Goal: Information Seeking & Learning: Compare options

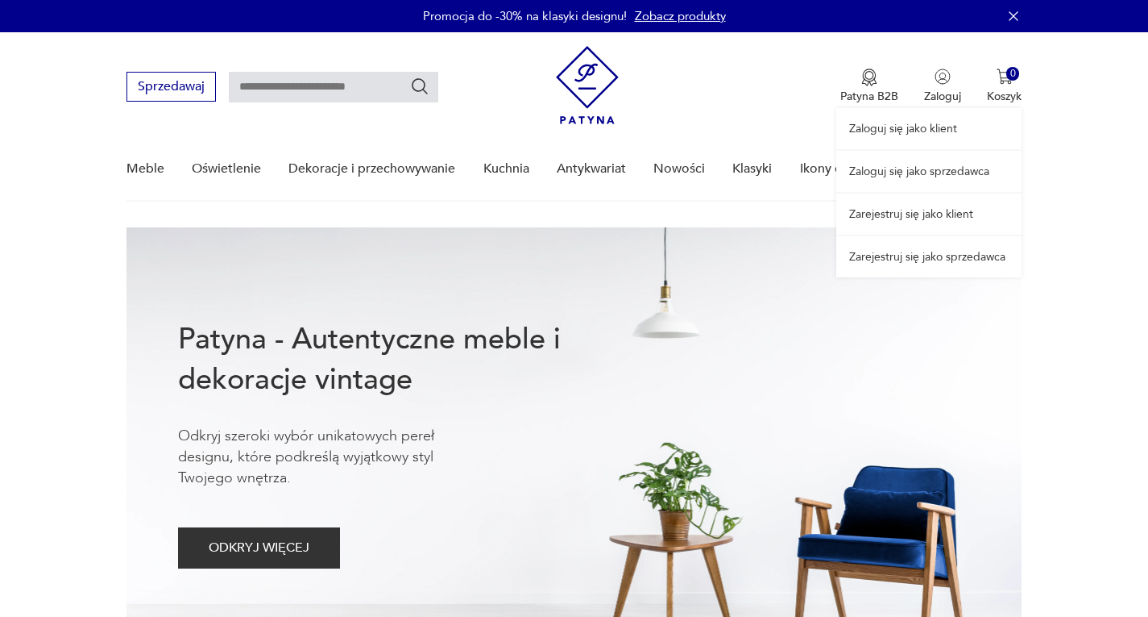
click at [937, 172] on link "Zaloguj się jako sprzedawca" at bounding box center [929, 171] width 185 height 41
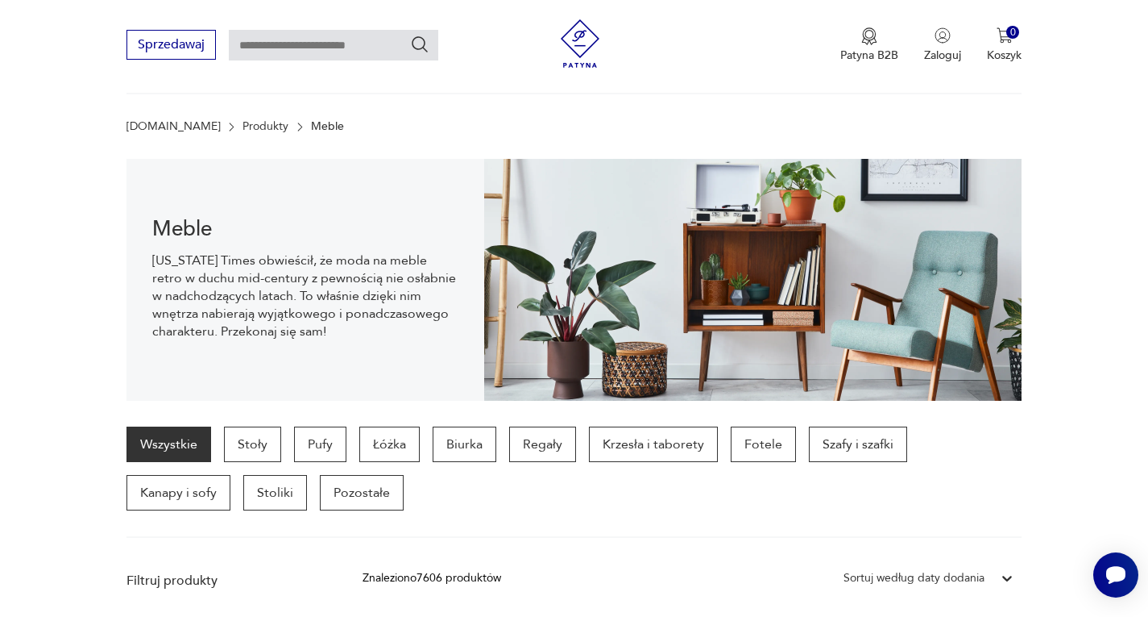
scroll to position [50, 0]
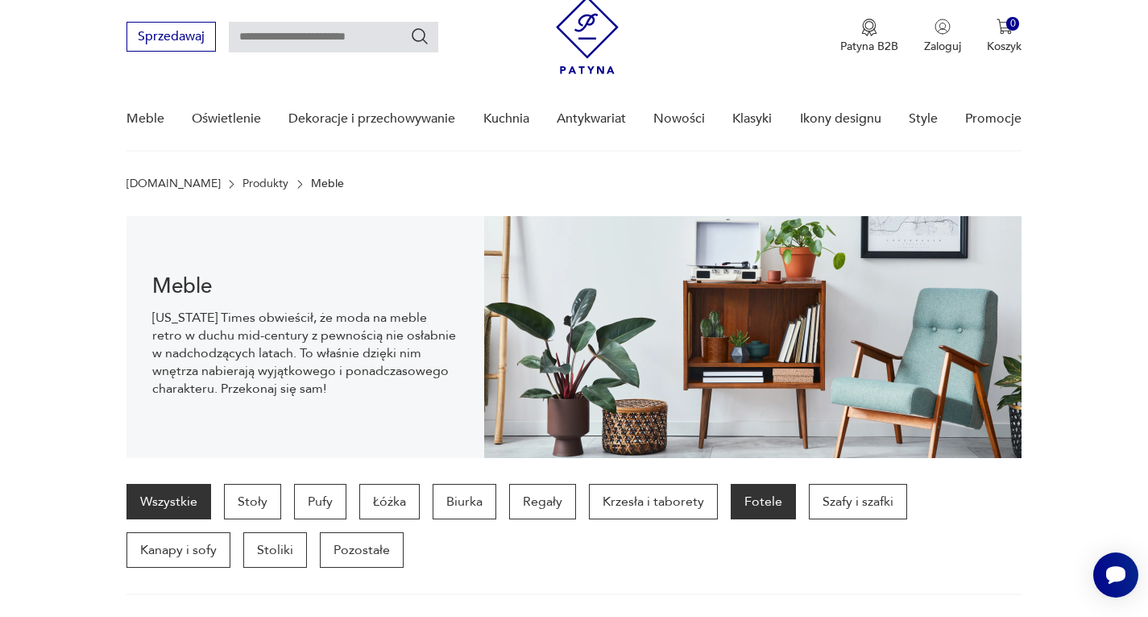
click at [765, 505] on p "Fotele" at bounding box center [763, 501] width 65 height 35
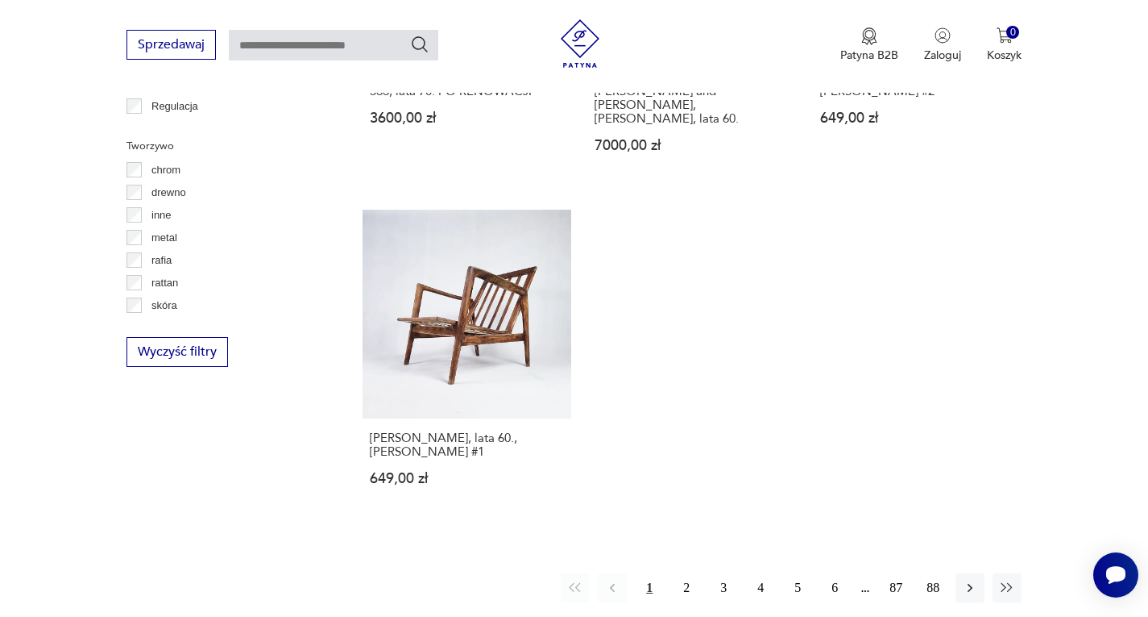
scroll to position [2282, 0]
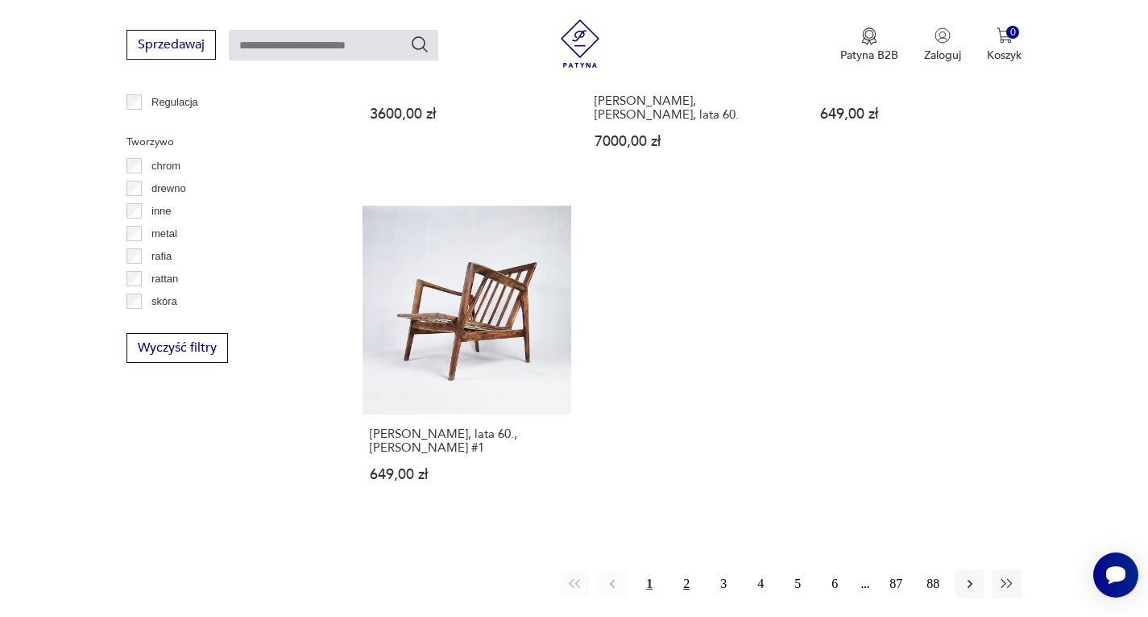
click at [683, 569] on button "2" at bounding box center [686, 583] width 29 height 29
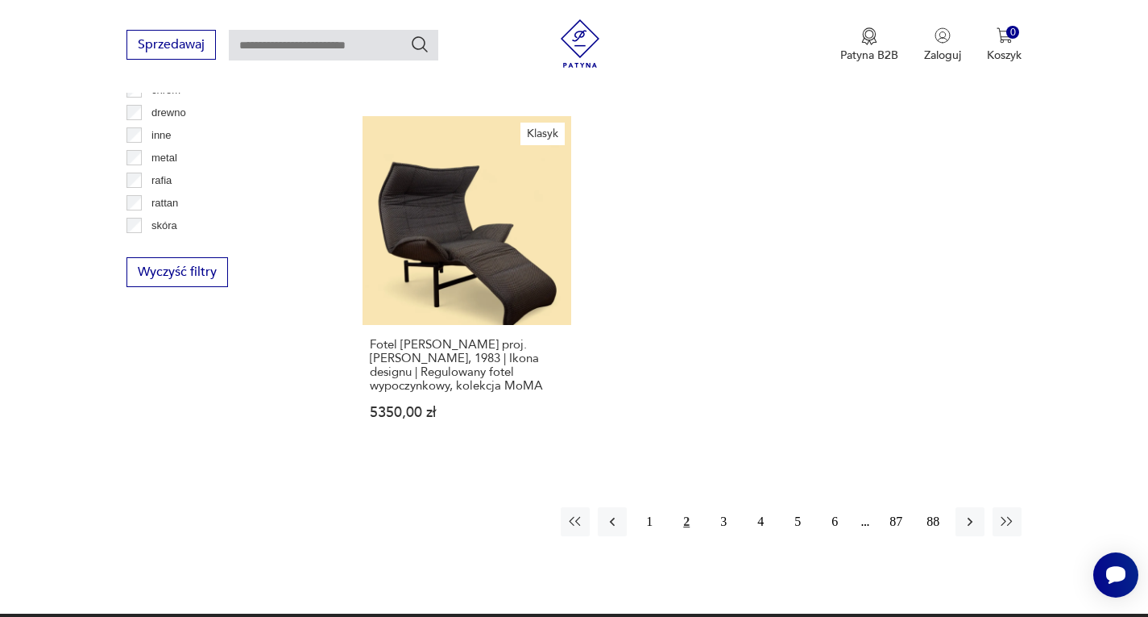
scroll to position [2444, 0]
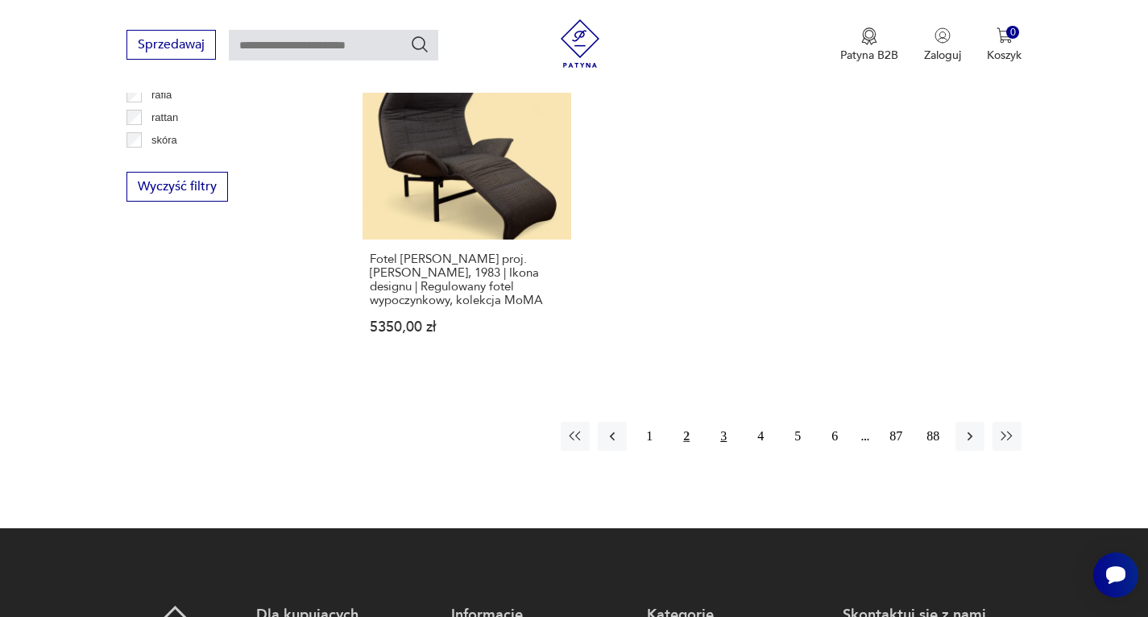
click at [721, 422] on button "3" at bounding box center [723, 436] width 29 height 29
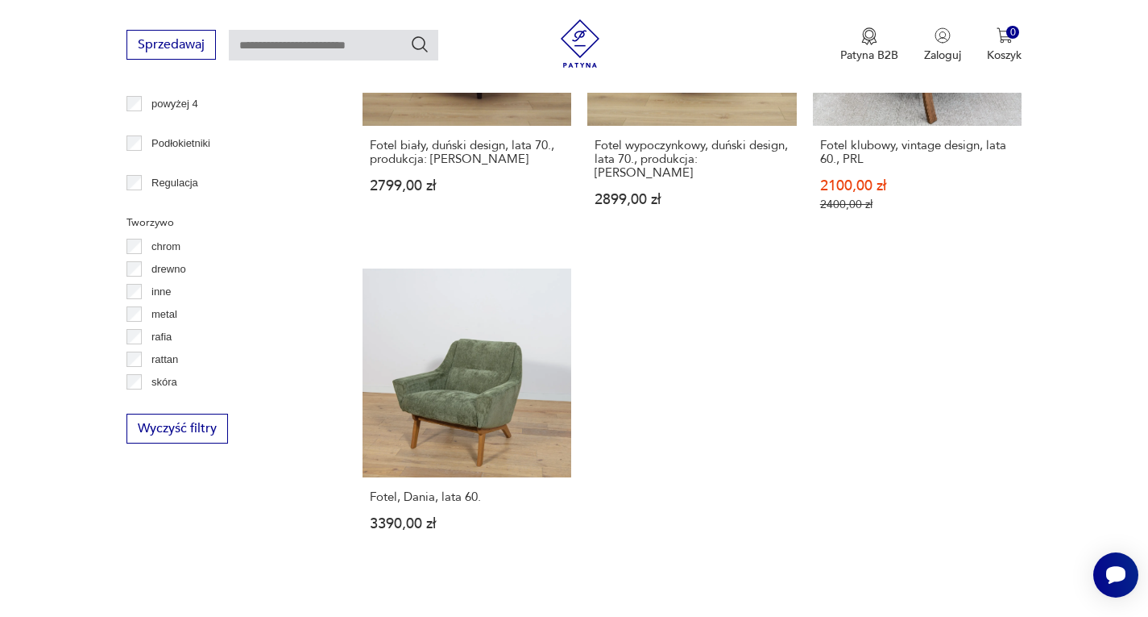
scroll to position [2363, 0]
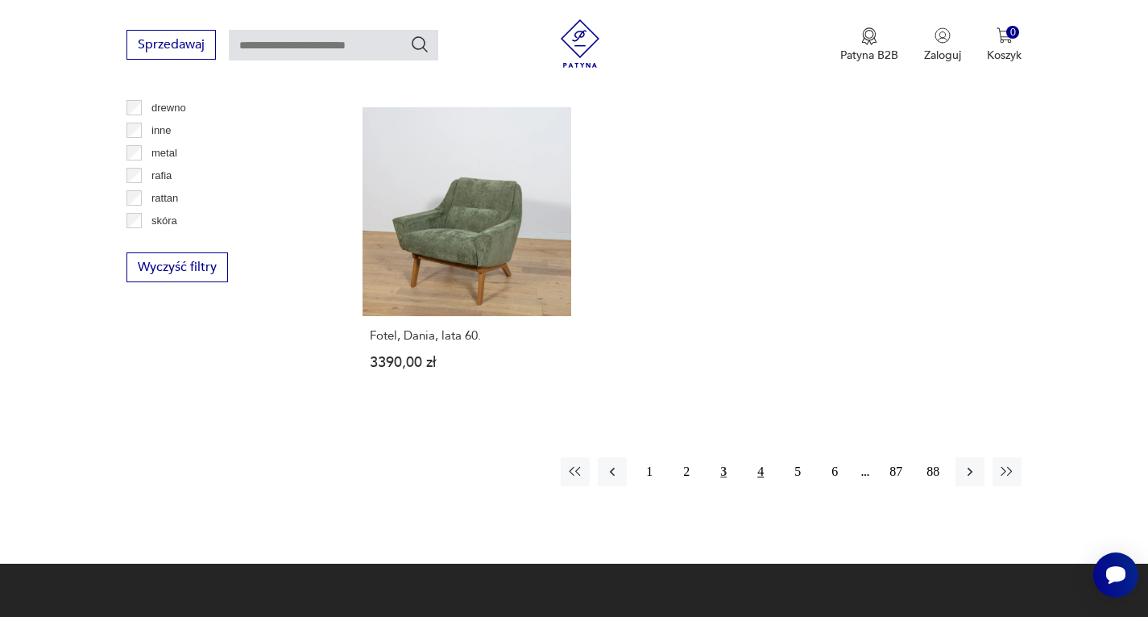
click at [760, 457] on button "4" at bounding box center [760, 471] width 29 height 29
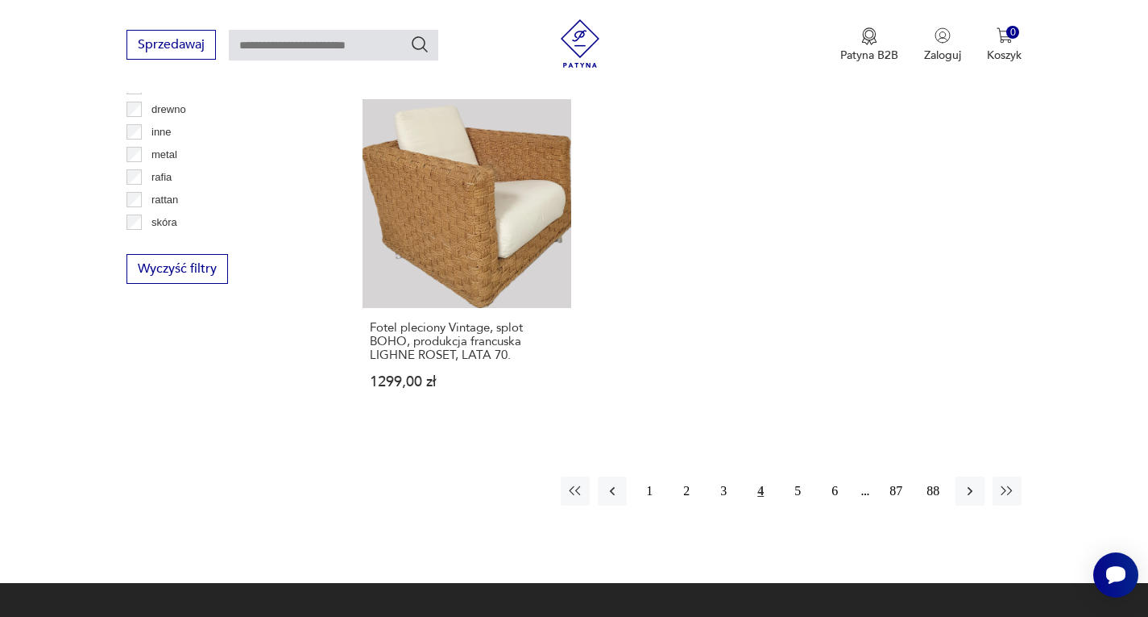
scroll to position [2363, 0]
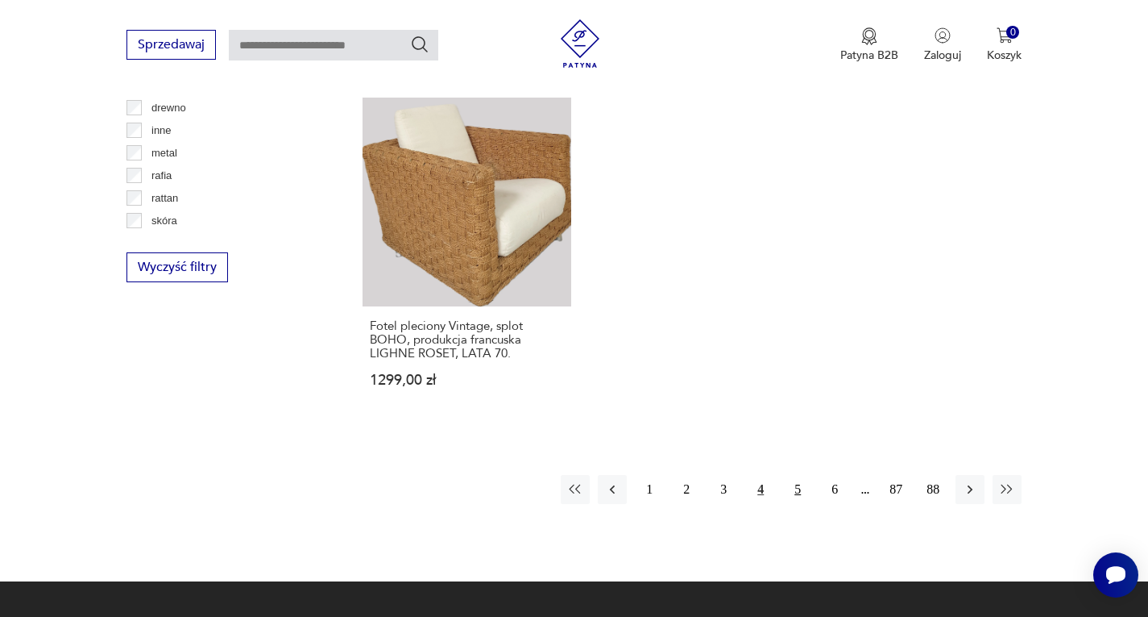
click at [794, 475] on button "5" at bounding box center [797, 489] width 29 height 29
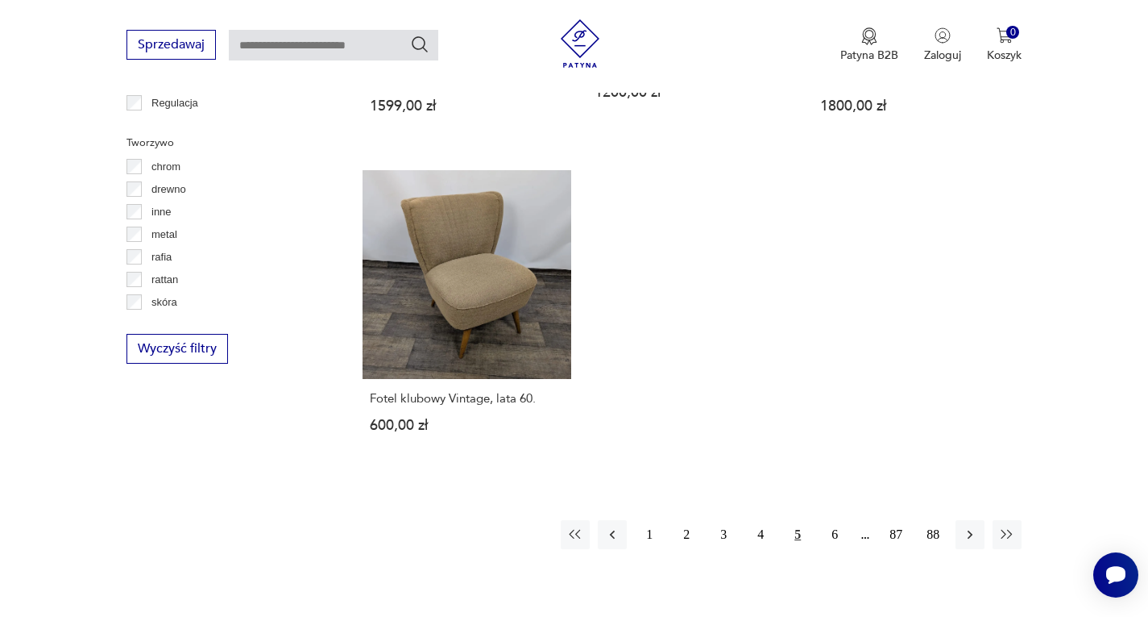
scroll to position [2282, 0]
click at [833, 519] on button "6" at bounding box center [834, 533] width 29 height 29
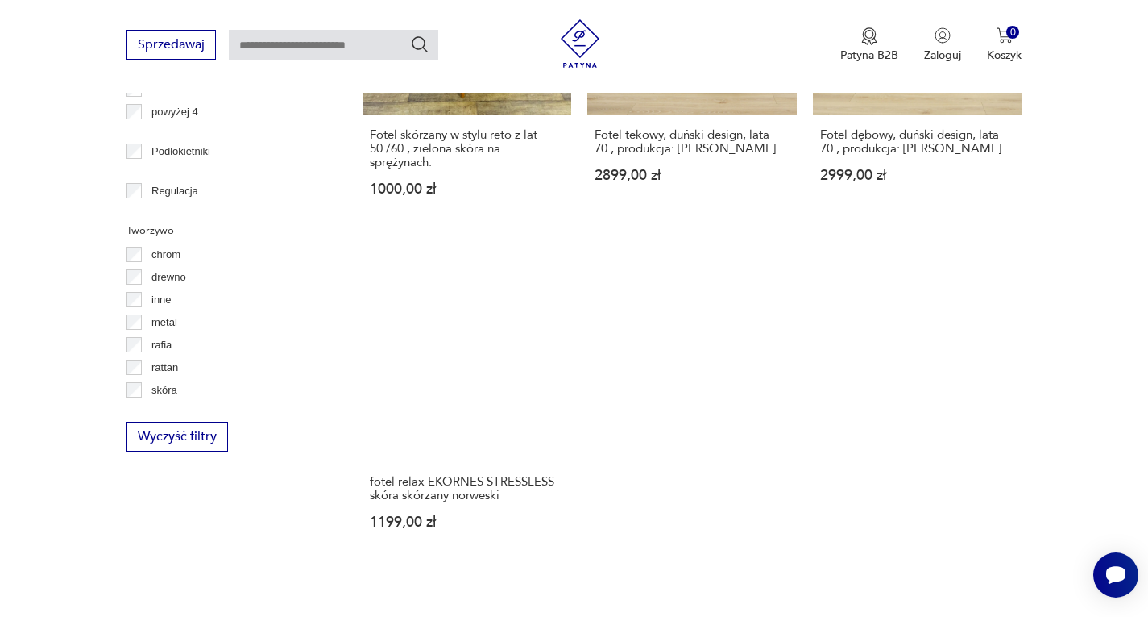
scroll to position [2282, 0]
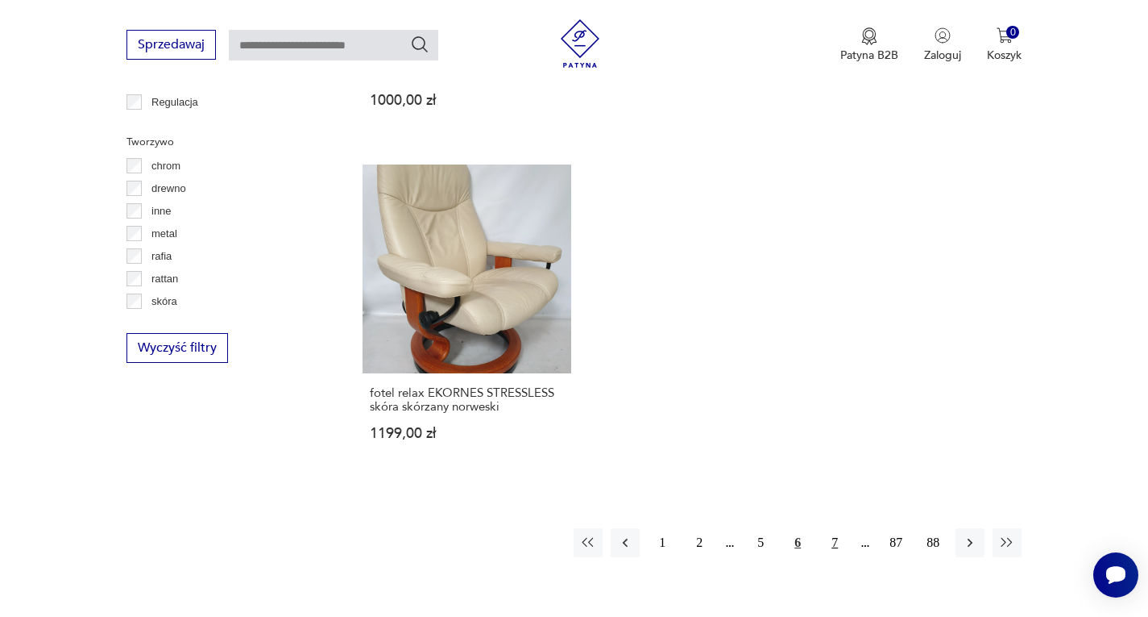
click at [833, 528] on button "7" at bounding box center [834, 542] width 29 height 29
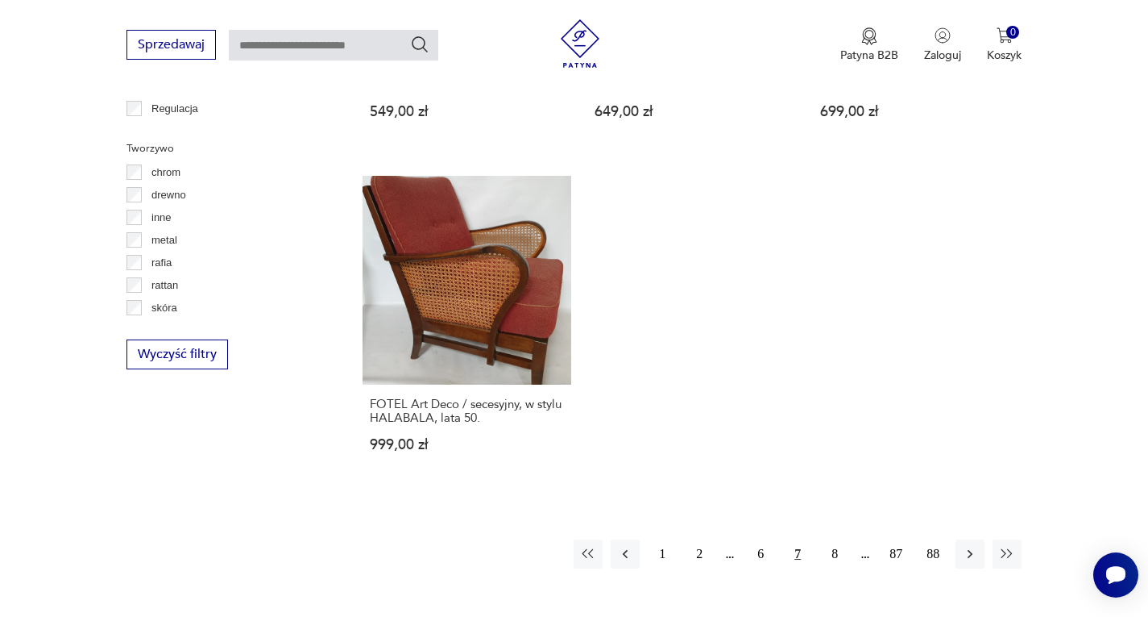
scroll to position [2282, 0]
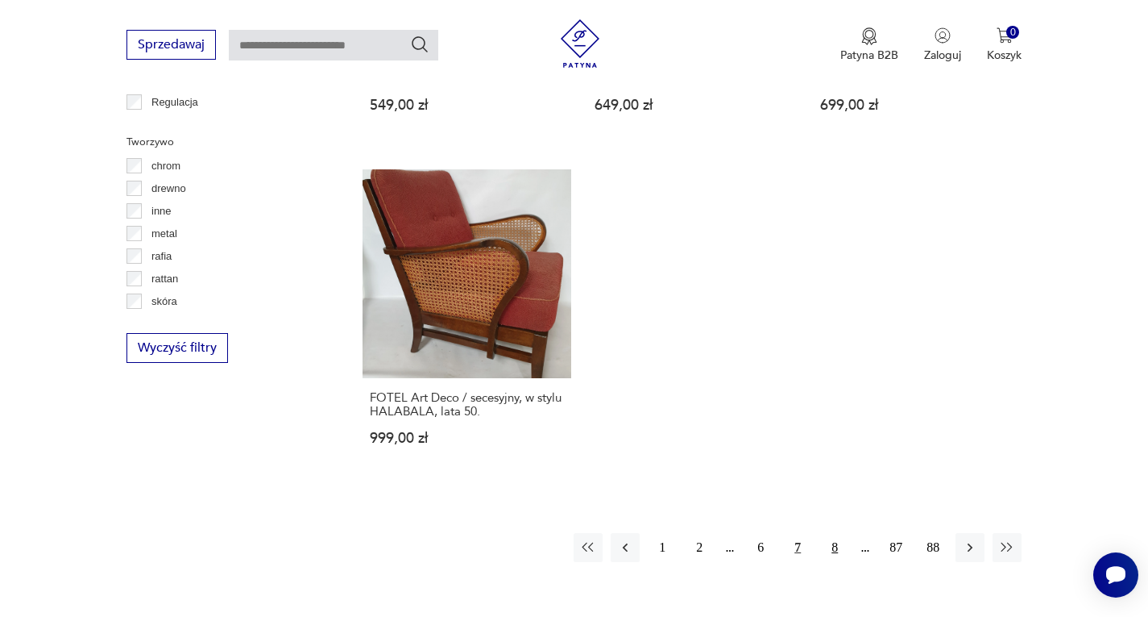
click at [833, 533] on button "8" at bounding box center [834, 547] width 29 height 29
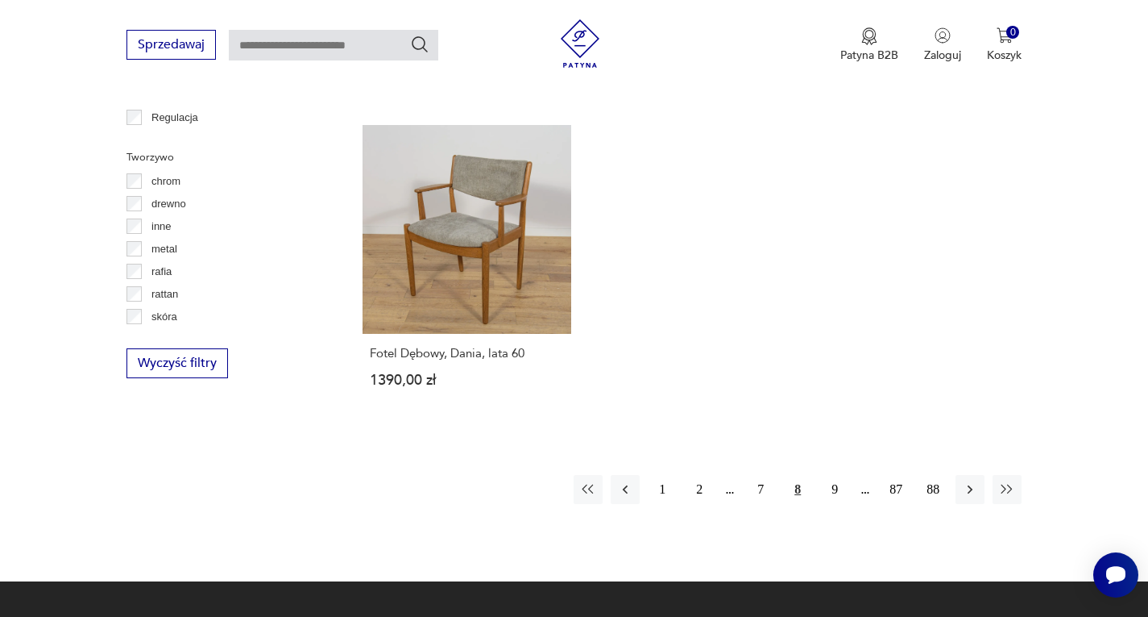
scroll to position [2363, 0]
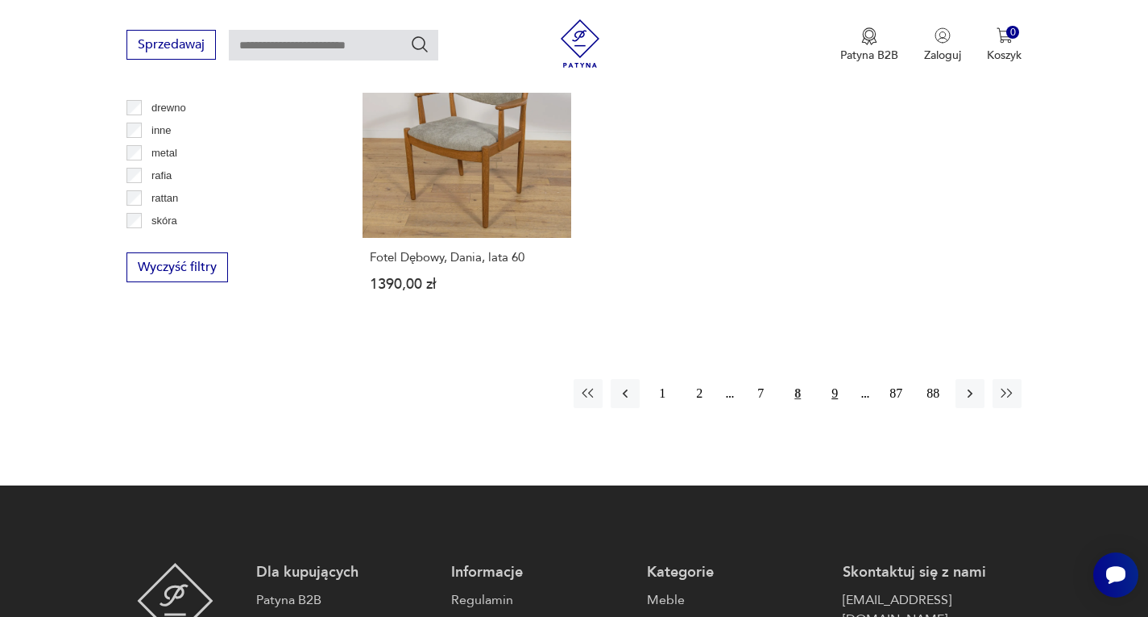
click at [840, 392] on button "9" at bounding box center [834, 393] width 29 height 29
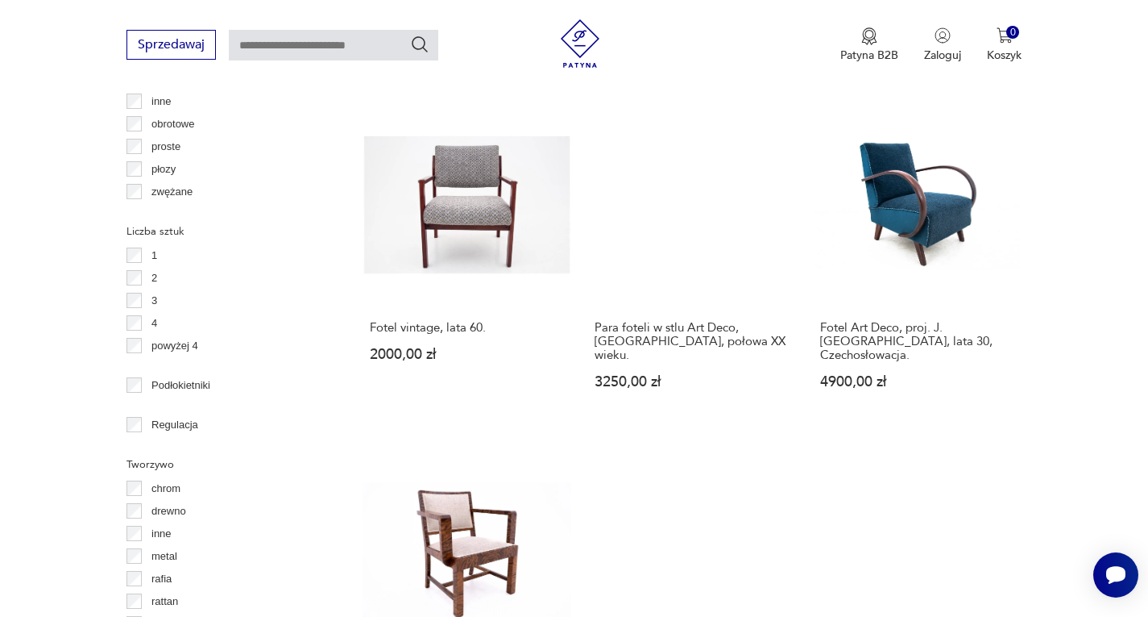
scroll to position [1960, 0]
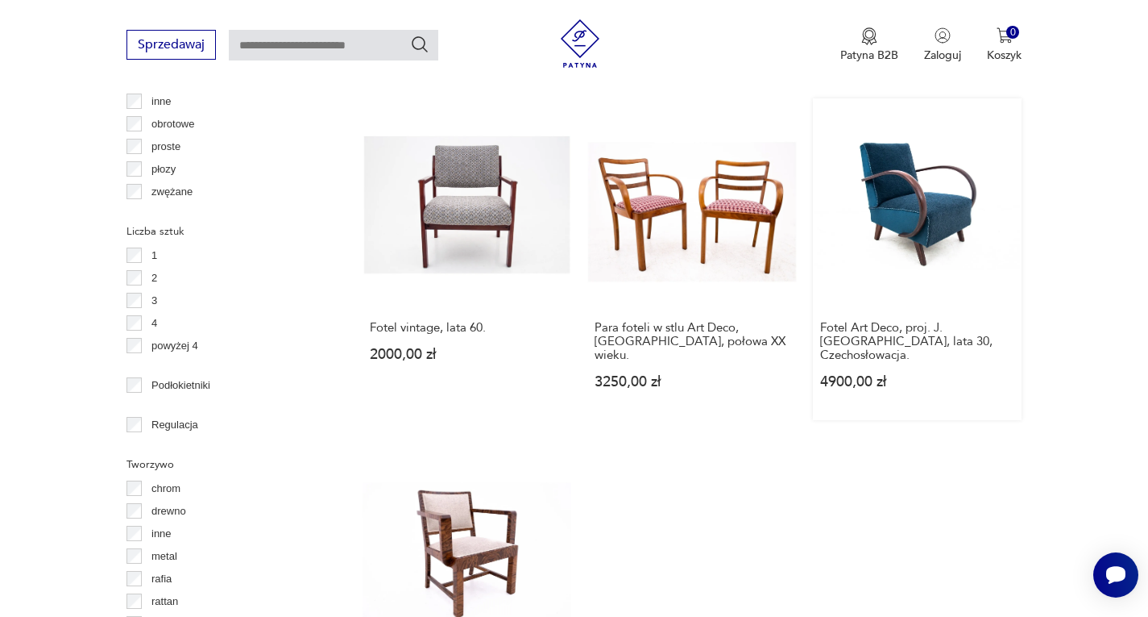
click at [930, 212] on link "Fotel Art Deco, proj. J. Halabala, lata 30, Czechosłowacja. 4900,00 zł" at bounding box center [918, 259] width 210 height 322
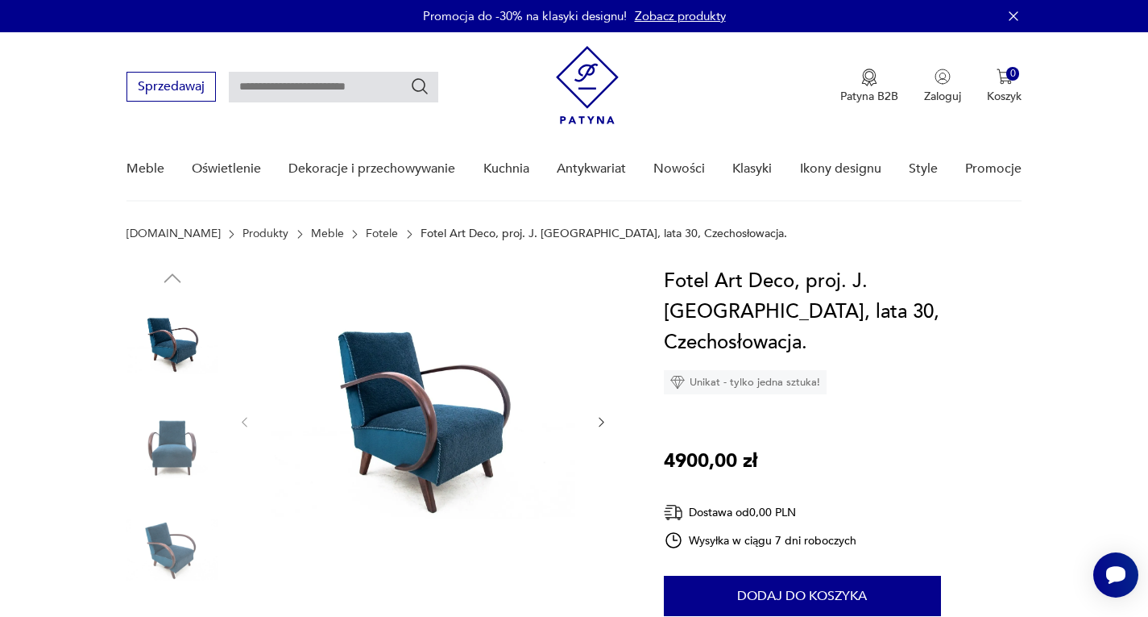
click at [426, 419] on img at bounding box center [423, 420] width 311 height 309
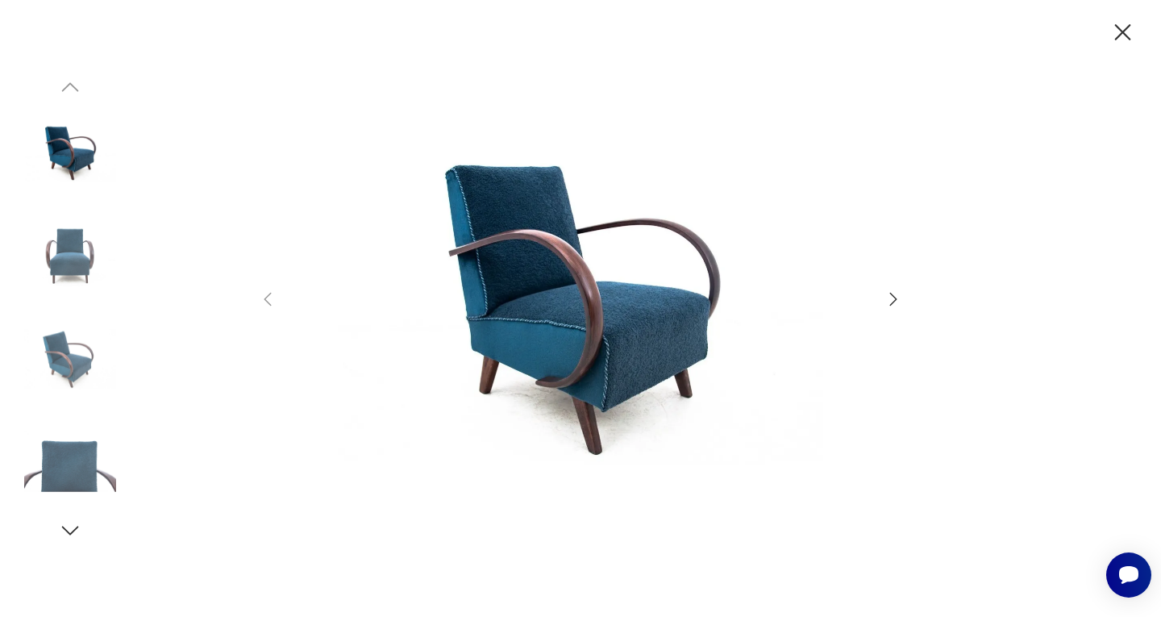
click at [895, 296] on icon "button" at bounding box center [892, 298] width 19 height 19
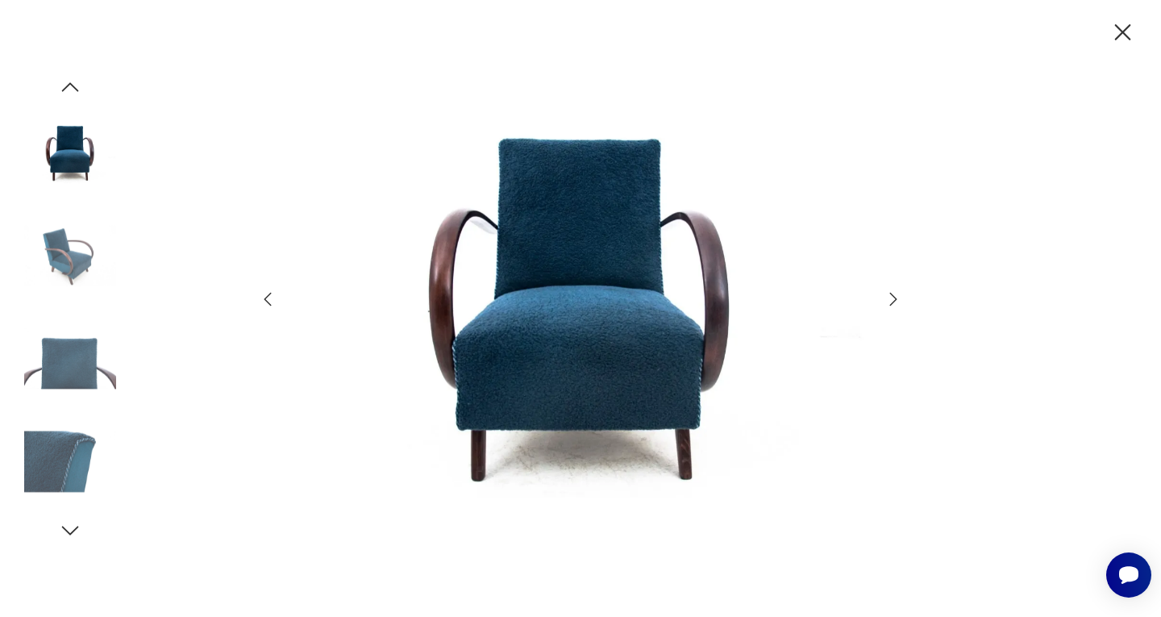
click at [895, 296] on icon "button" at bounding box center [892, 298] width 19 height 19
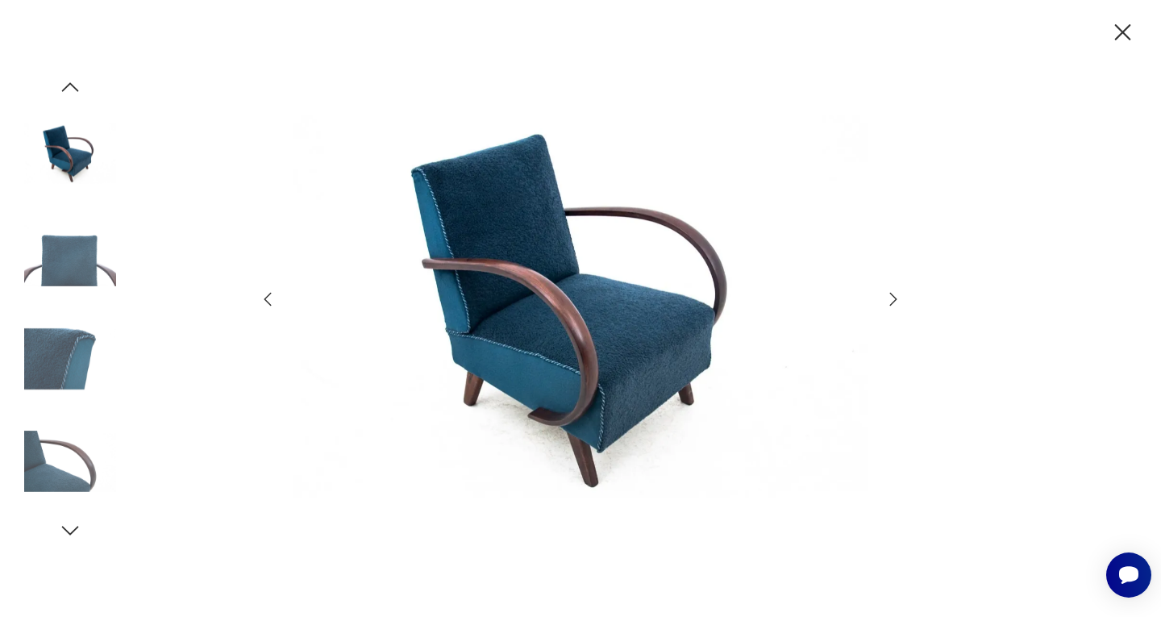
click at [895, 296] on icon "button" at bounding box center [892, 298] width 19 height 19
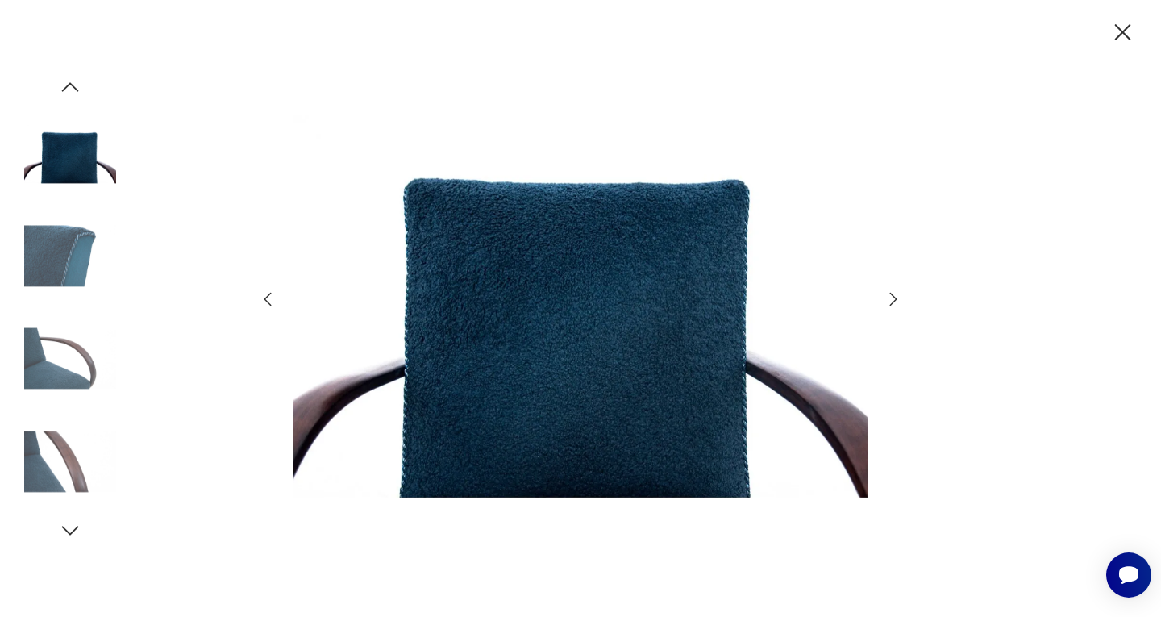
click at [895, 296] on icon "button" at bounding box center [892, 298] width 19 height 19
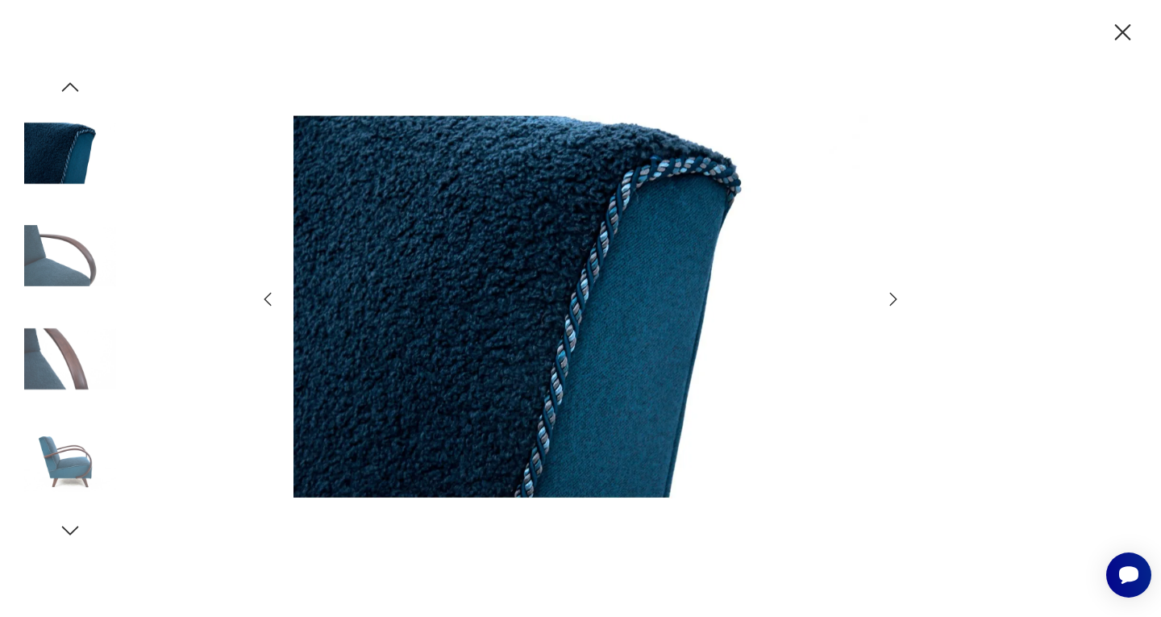
click at [895, 296] on icon "button" at bounding box center [892, 298] width 19 height 19
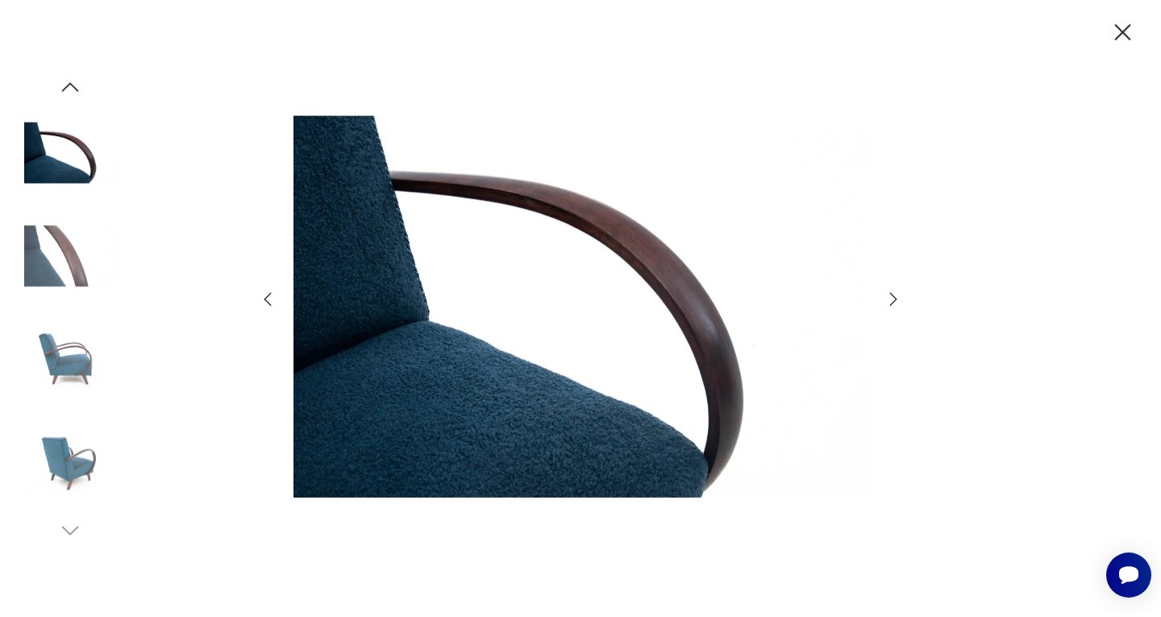
click at [895, 296] on icon "button" at bounding box center [892, 298] width 19 height 19
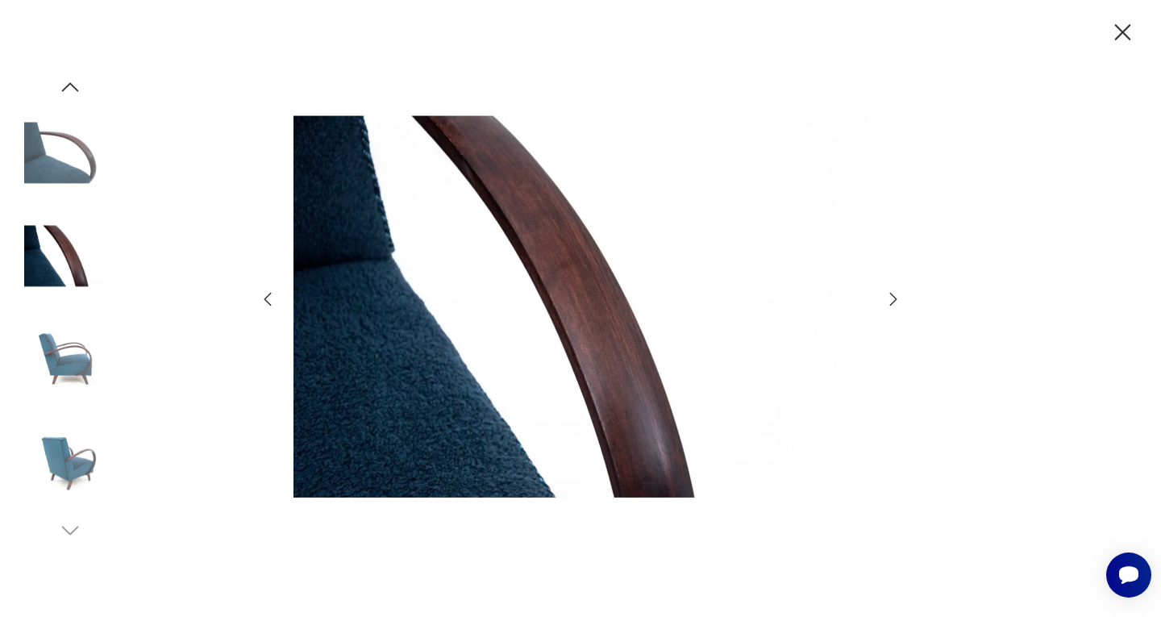
click at [895, 296] on icon "button" at bounding box center [892, 298] width 19 height 19
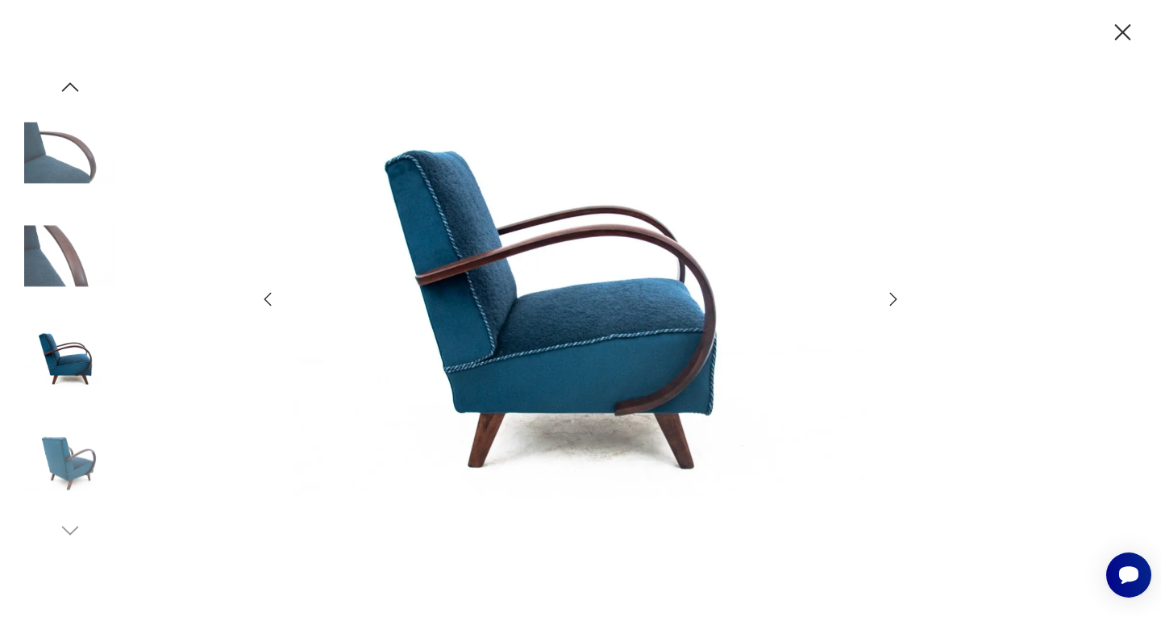
click at [895, 296] on icon "button" at bounding box center [892, 298] width 19 height 19
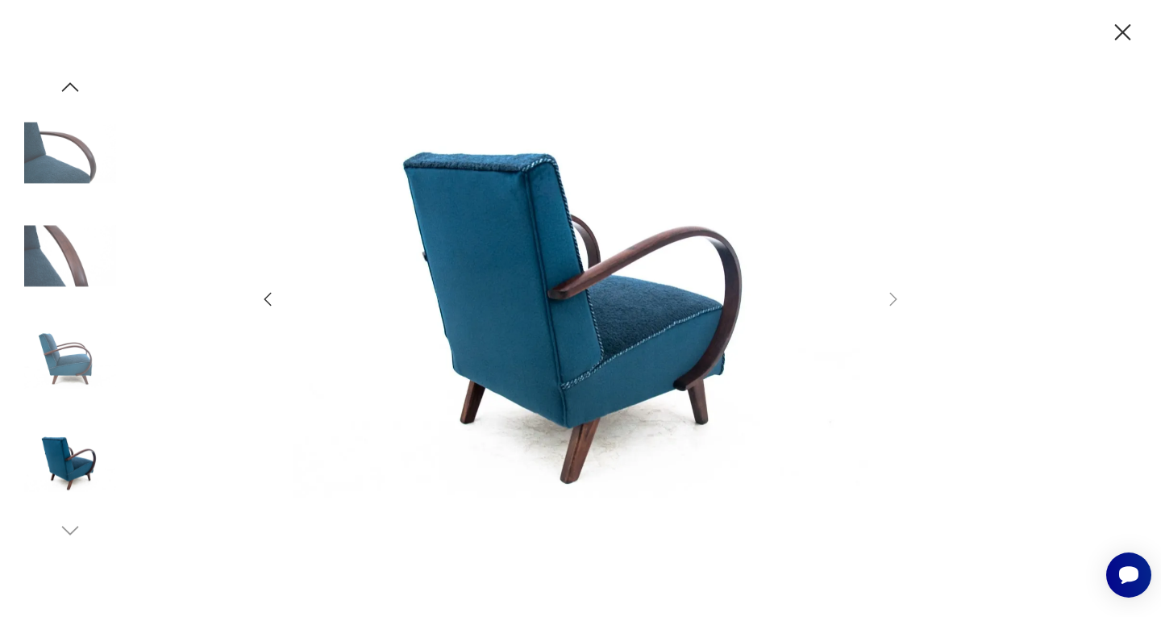
click at [1123, 27] on icon "button" at bounding box center [1122, 33] width 28 height 28
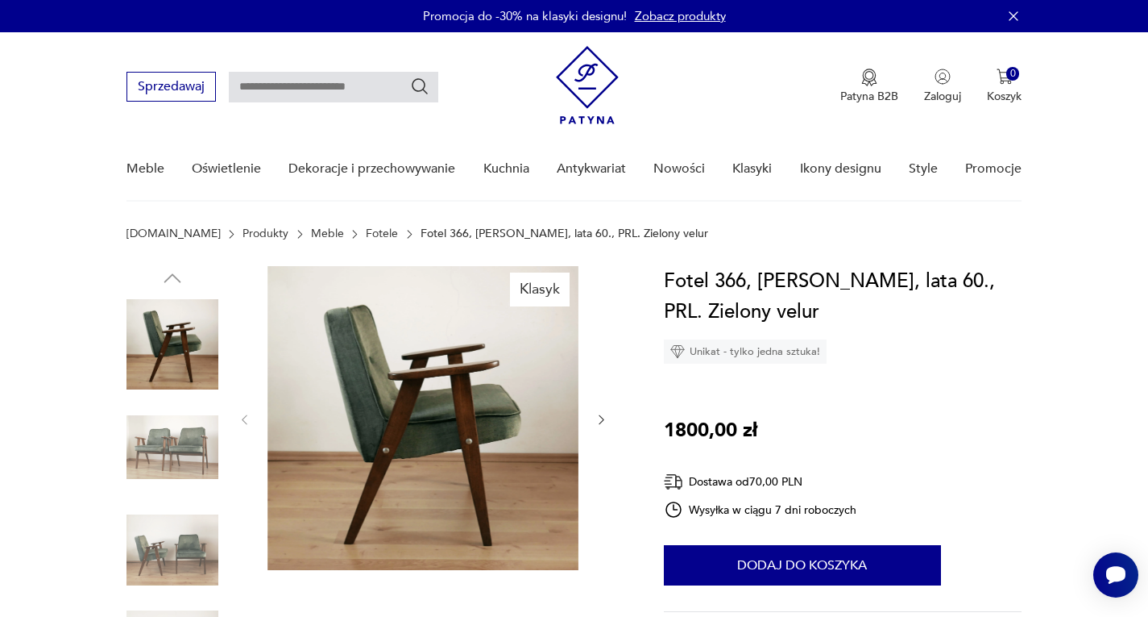
click at [446, 381] on img at bounding box center [423, 418] width 311 height 304
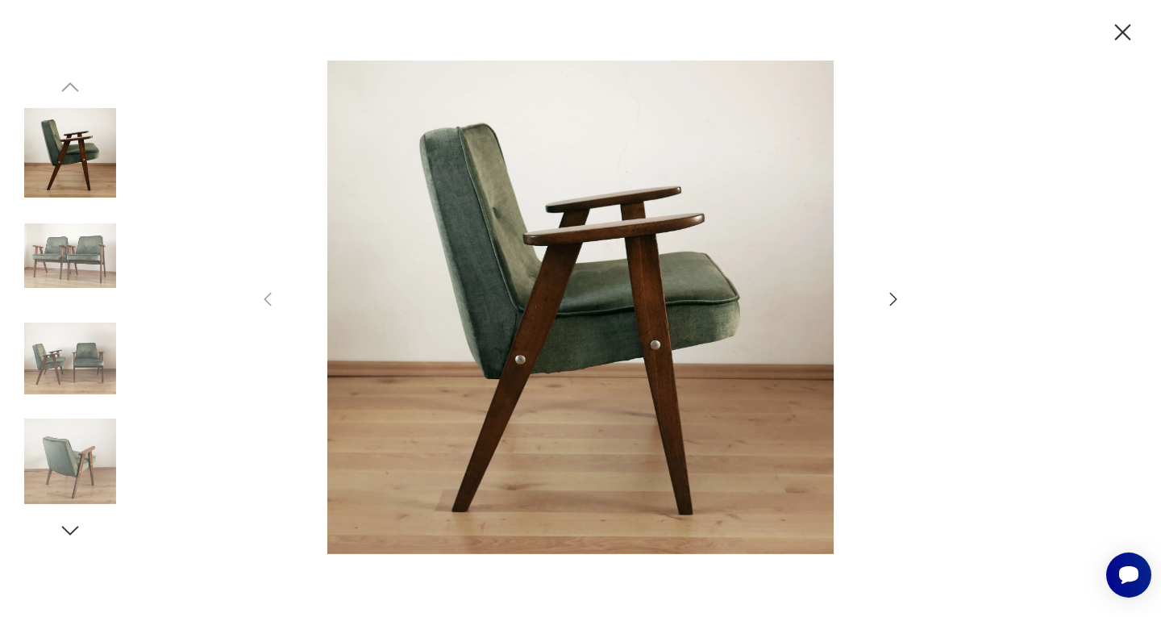
click at [890, 297] on icon "button" at bounding box center [892, 298] width 19 height 19
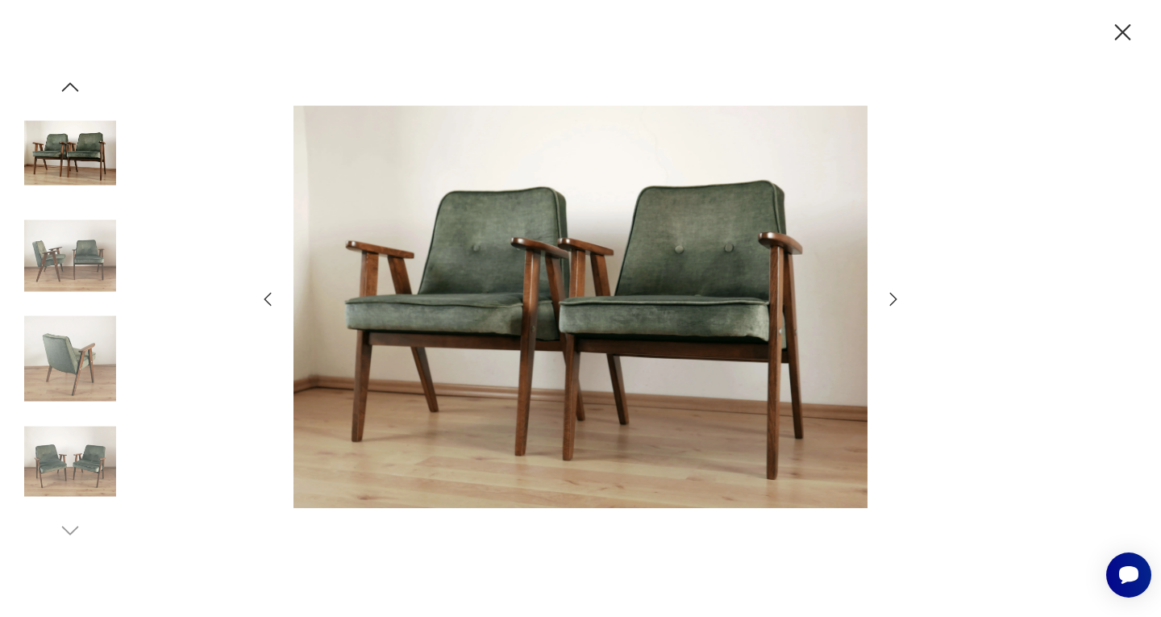
click at [890, 297] on icon "button" at bounding box center [892, 298] width 19 height 19
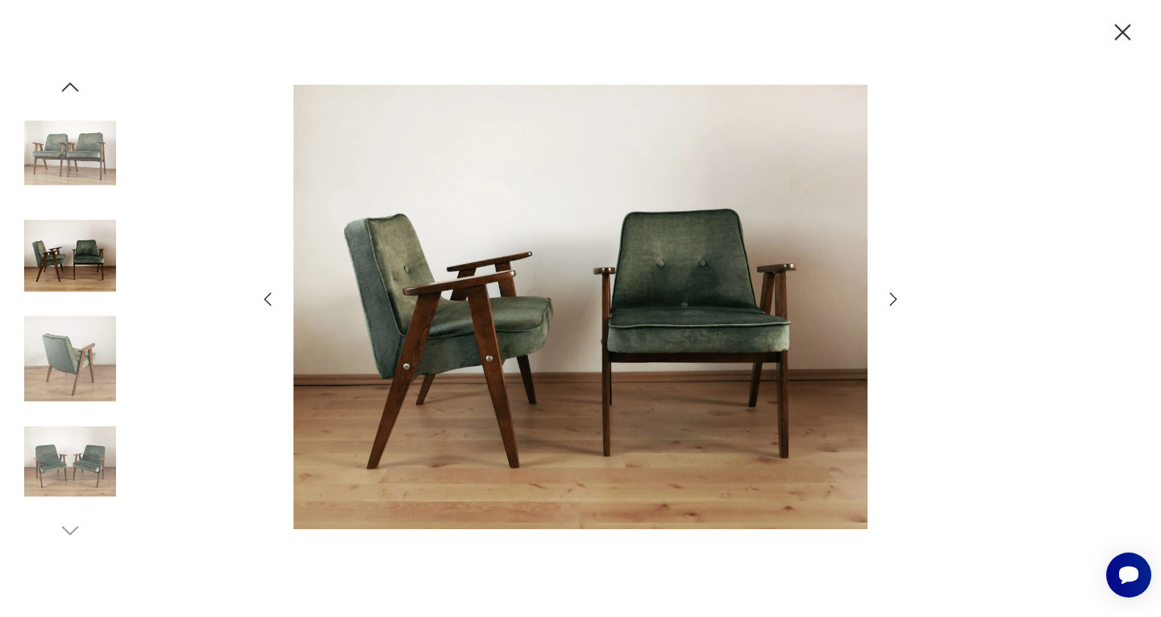
click at [890, 297] on icon "button" at bounding box center [892, 298] width 19 height 19
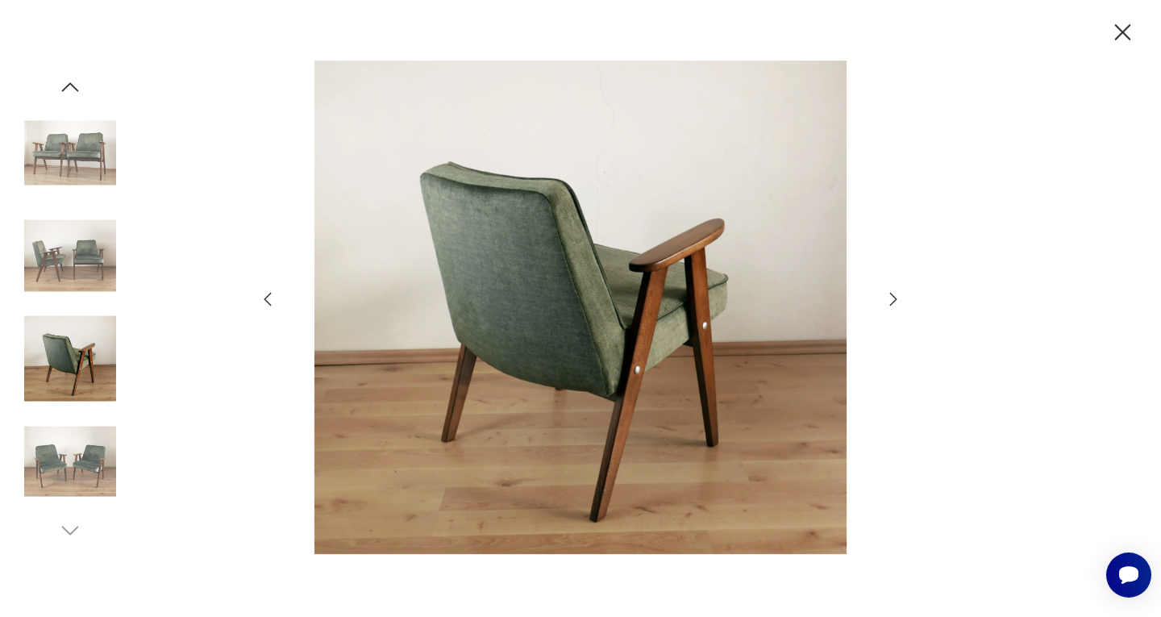
click at [890, 297] on icon "button" at bounding box center [892, 298] width 19 height 19
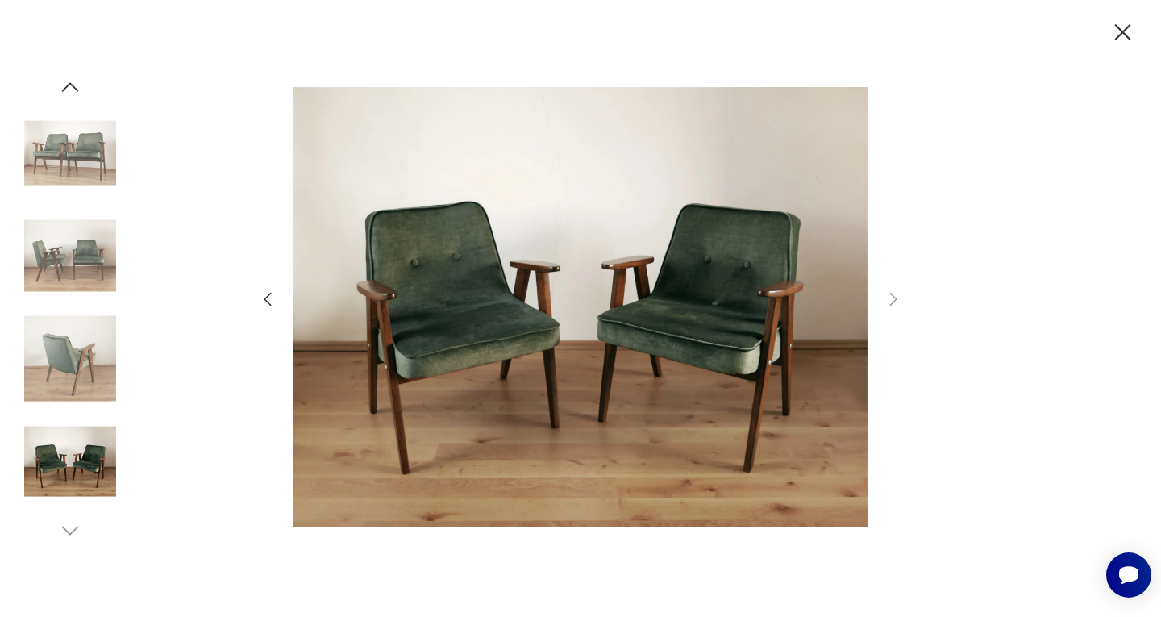
click at [1123, 28] on icon "button" at bounding box center [1122, 33] width 28 height 28
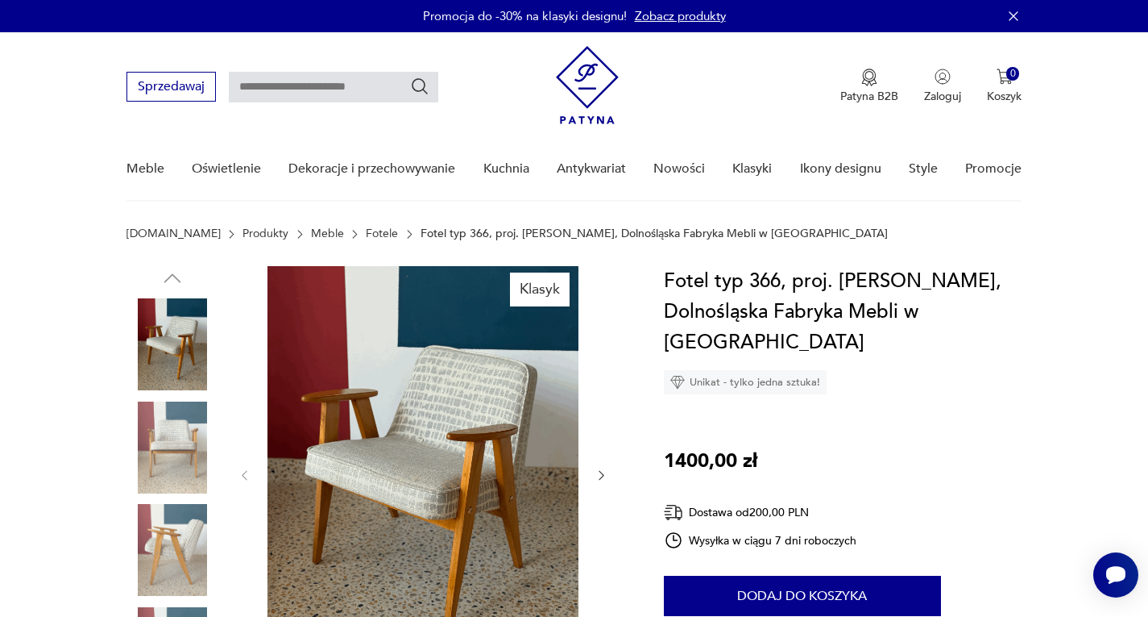
click at [371, 413] on img at bounding box center [423, 473] width 311 height 415
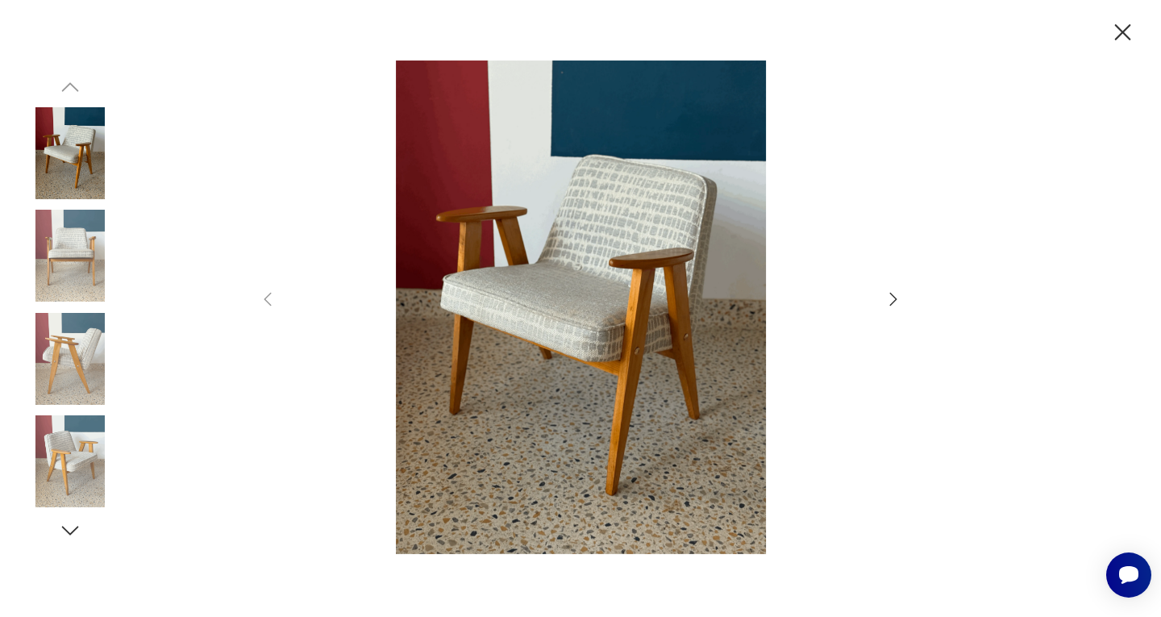
click at [81, 368] on img at bounding box center [70, 359] width 92 height 92
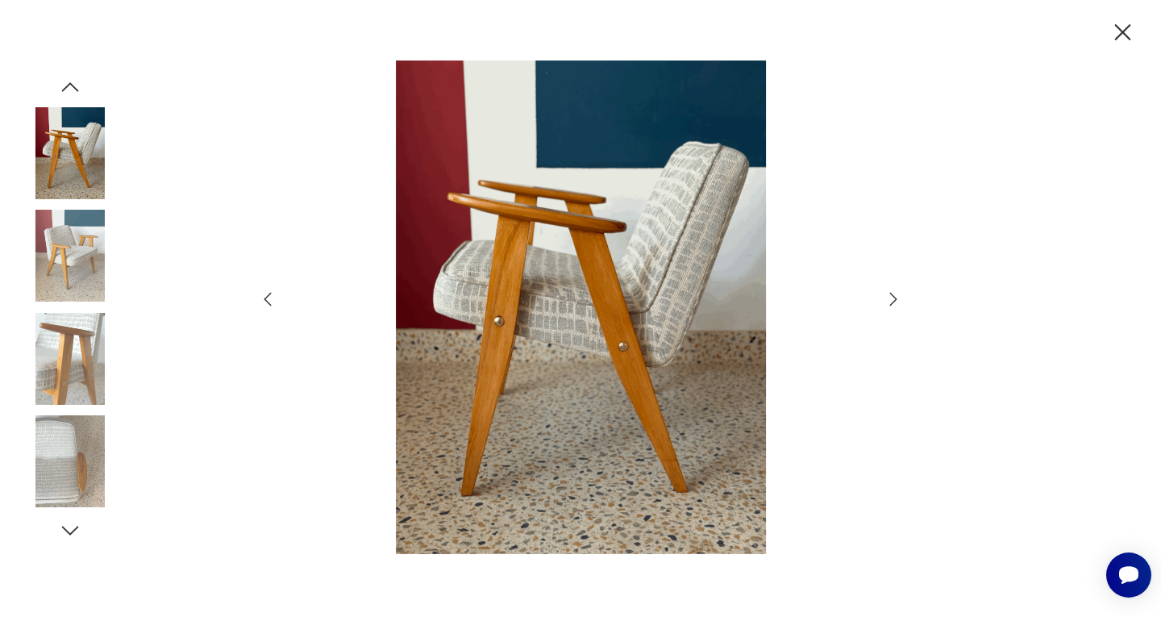
click at [56, 384] on img at bounding box center [70, 359] width 92 height 92
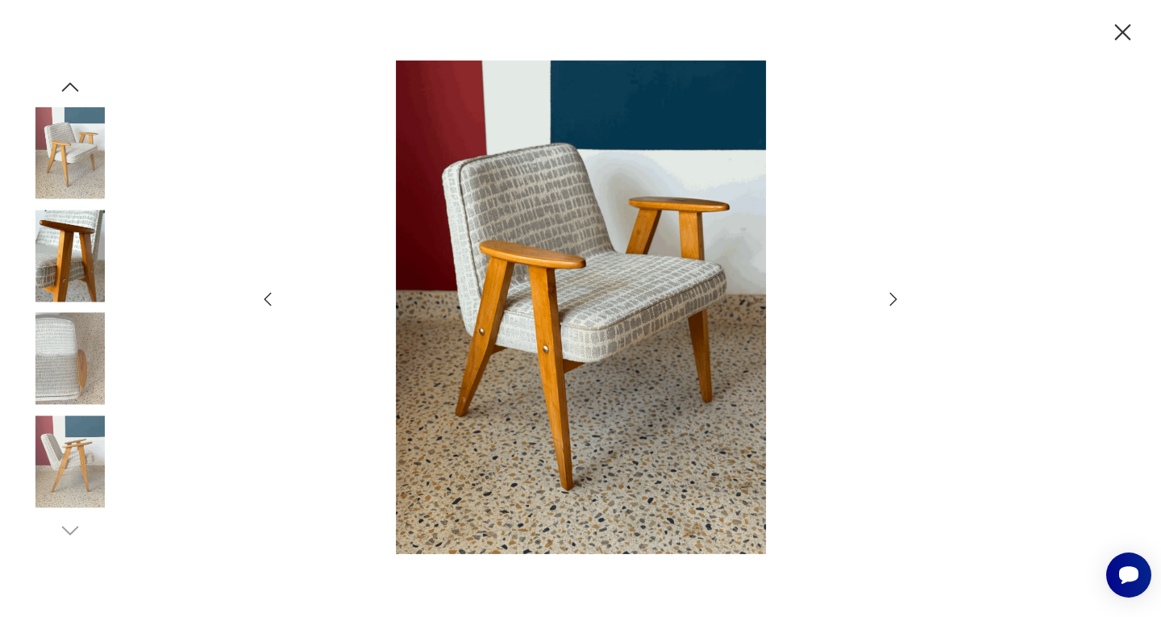
click at [64, 385] on img at bounding box center [70, 359] width 92 height 92
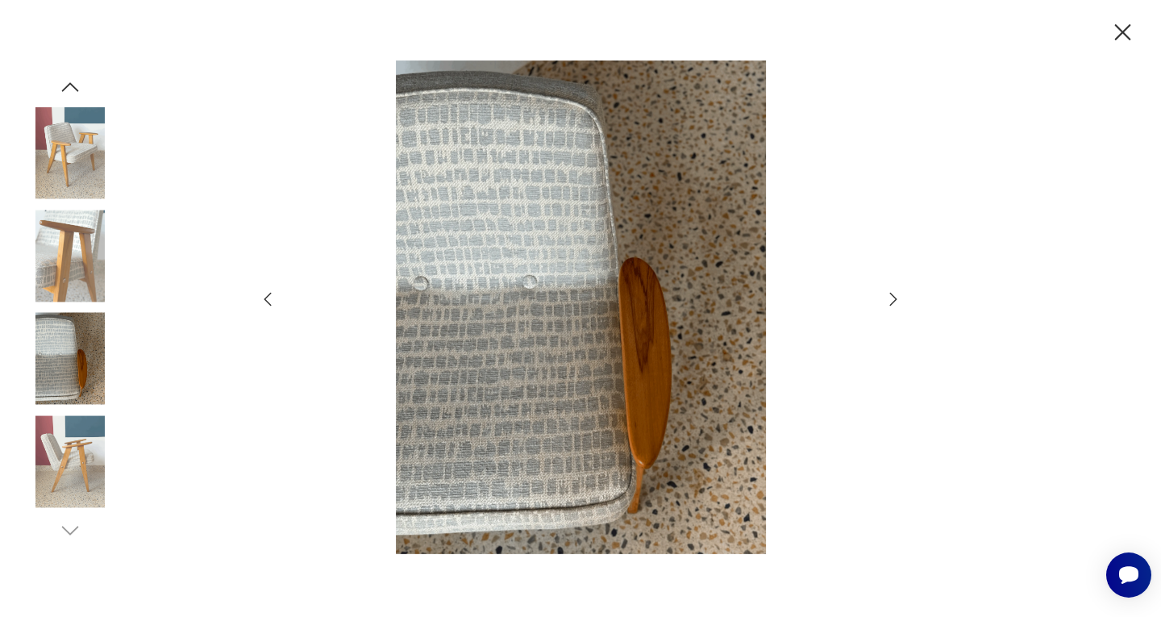
click at [65, 380] on img at bounding box center [70, 359] width 92 height 92
click at [79, 427] on img at bounding box center [70, 461] width 92 height 92
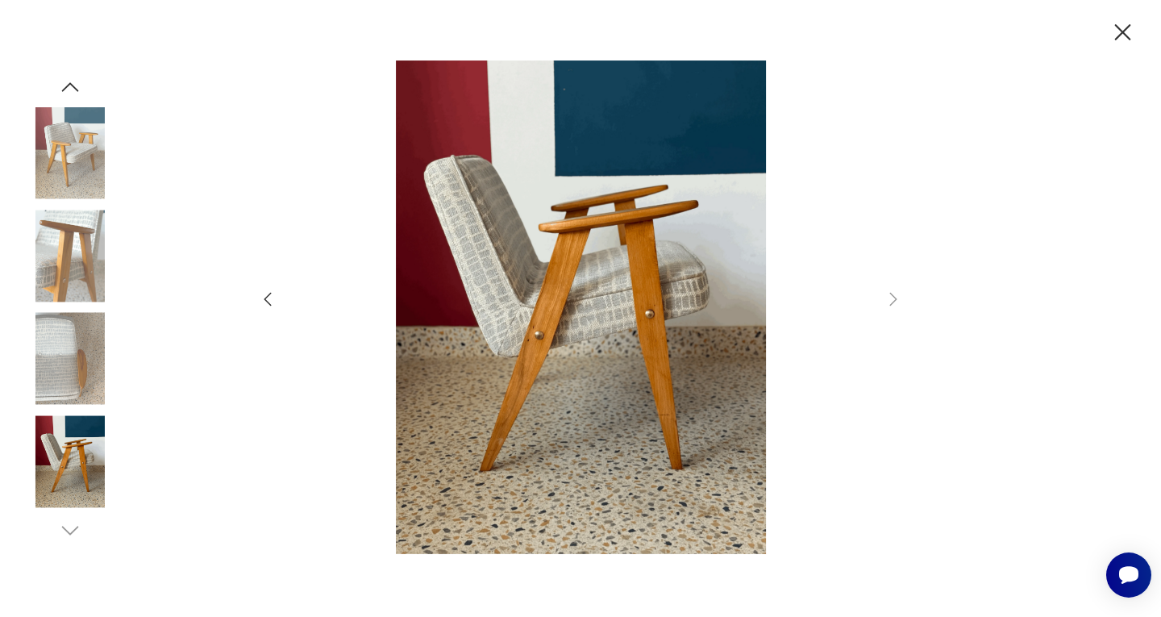
click at [56, 533] on div at bounding box center [70, 308] width 92 height 467
click at [64, 478] on img at bounding box center [70, 461] width 92 height 92
click at [64, 372] on img at bounding box center [70, 359] width 92 height 92
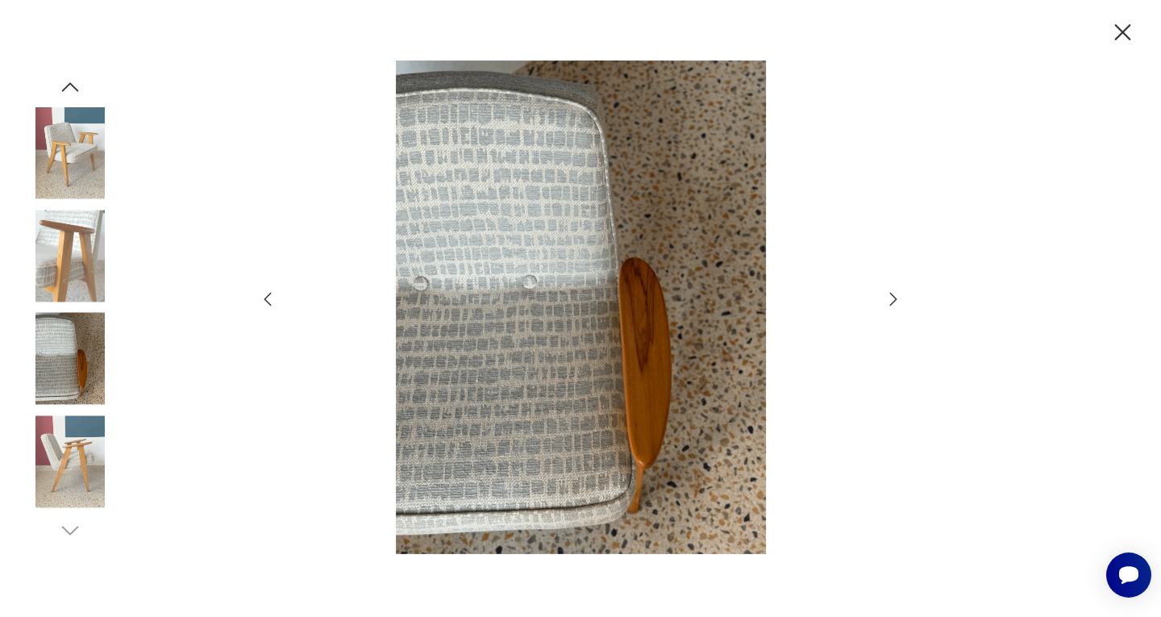
click at [1114, 31] on icon "button" at bounding box center [1122, 33] width 28 height 28
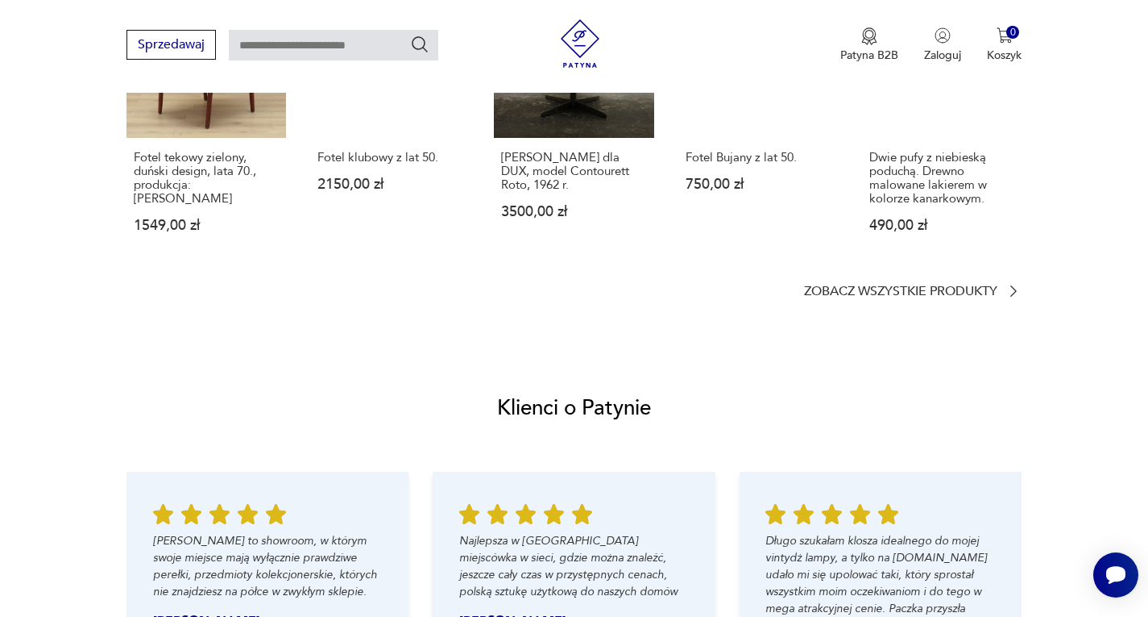
scroll to position [1451, 0]
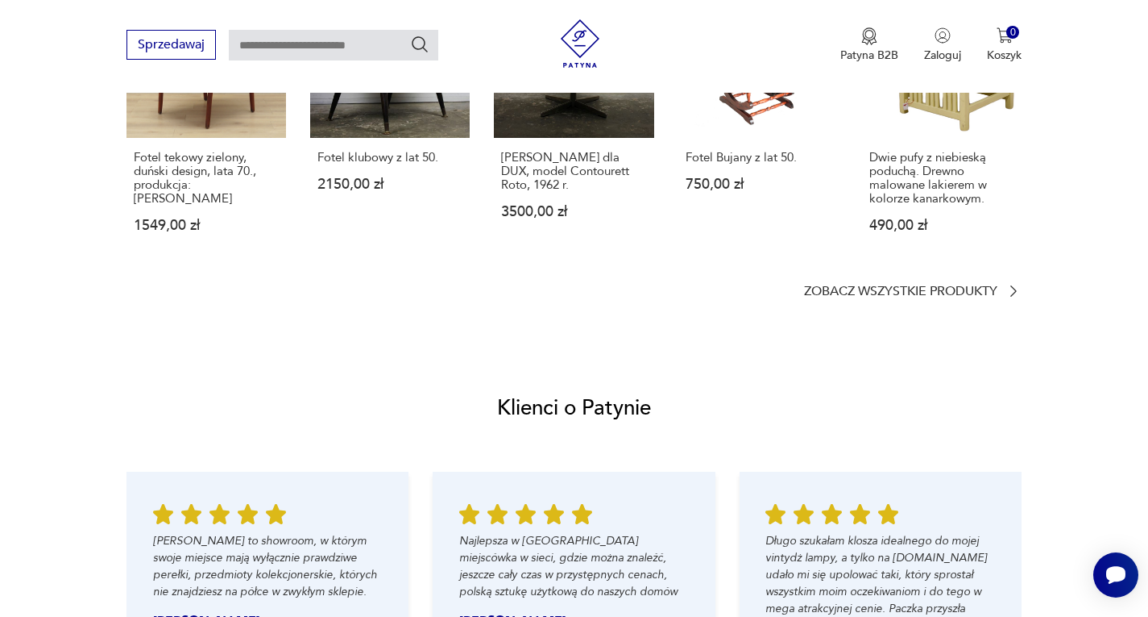
click at [982, 280] on section "Podobne przedmioty Fotel tekowy zielony, duński design, lata 70., produkcja: Da…" at bounding box center [575, 112] width 896 height 374
click at [968, 292] on p "Zobacz wszystkie produkty" at bounding box center [900, 291] width 193 height 10
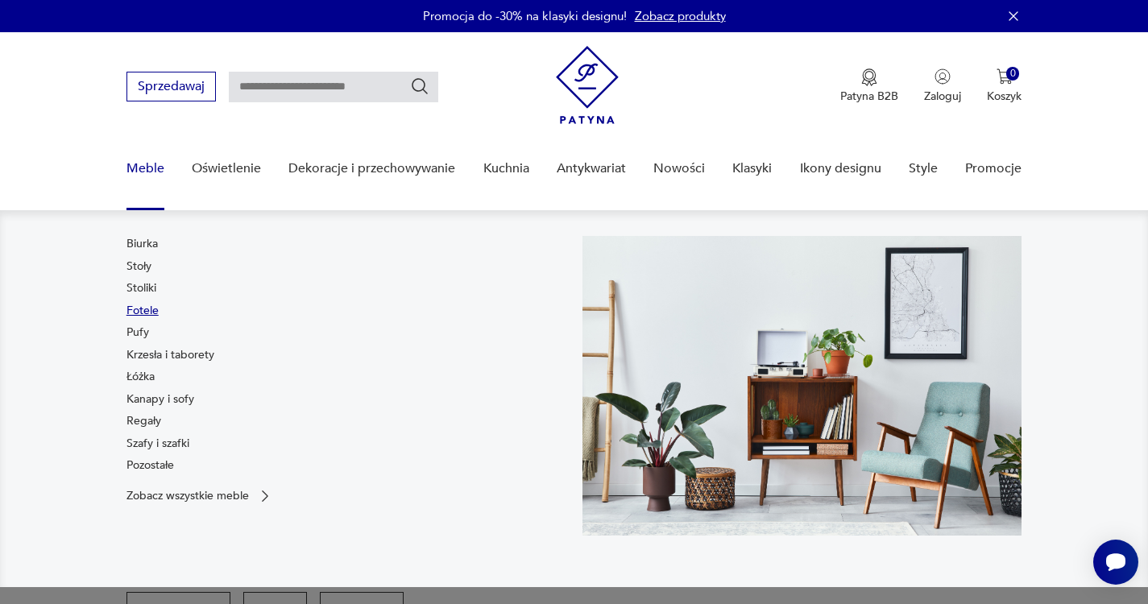
click at [137, 310] on link "Fotele" at bounding box center [143, 311] width 32 height 16
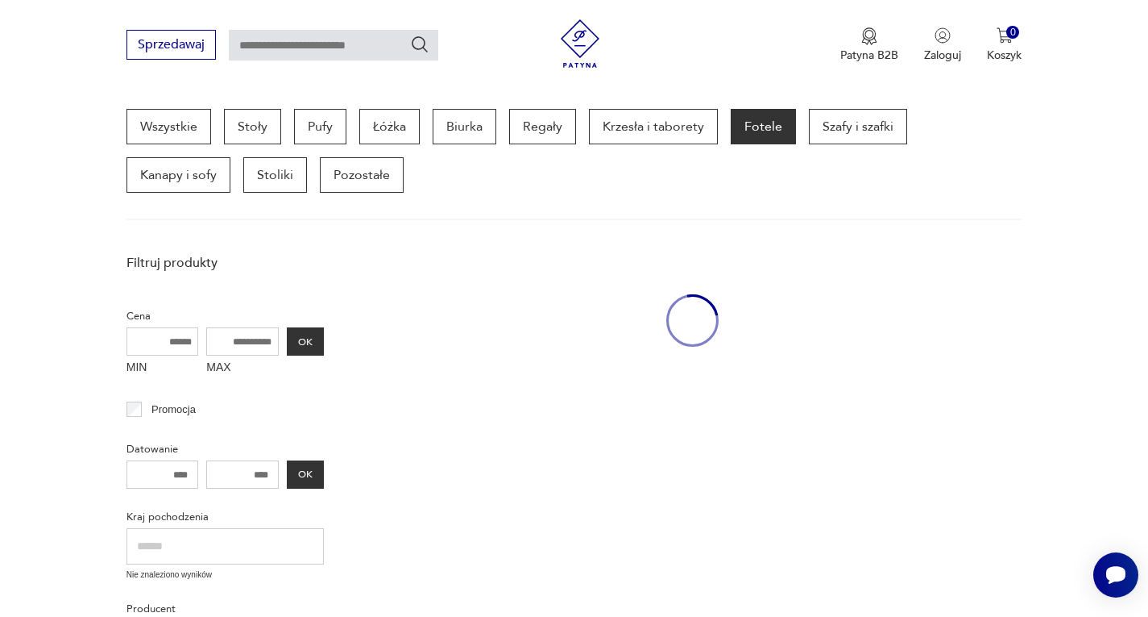
scroll to position [429, 0]
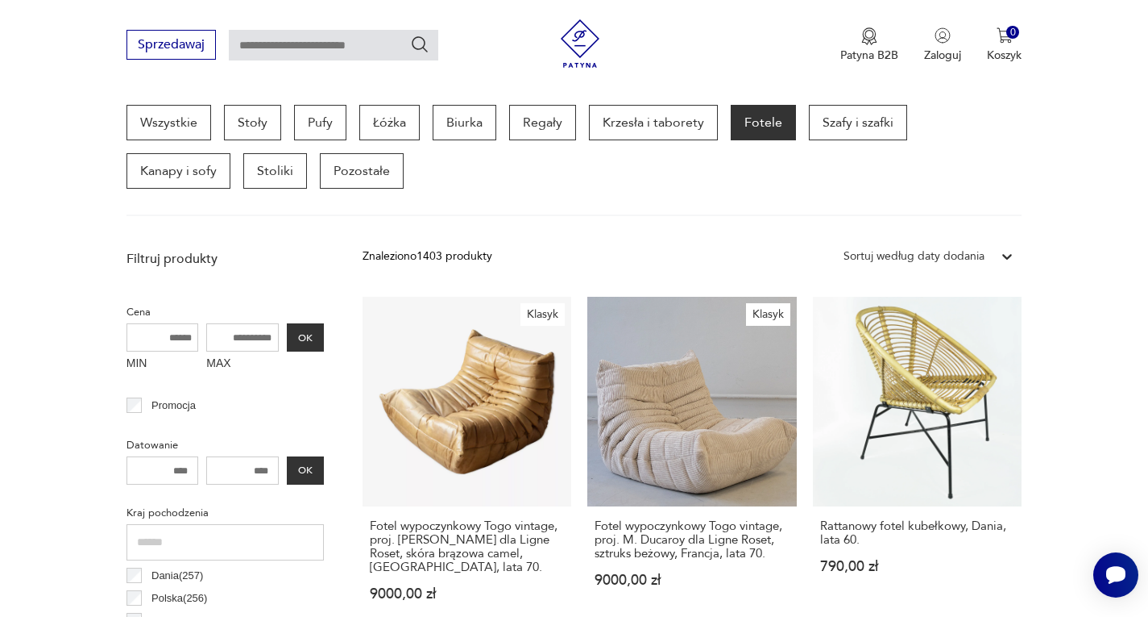
click at [1007, 255] on icon at bounding box center [1007, 256] width 16 height 16
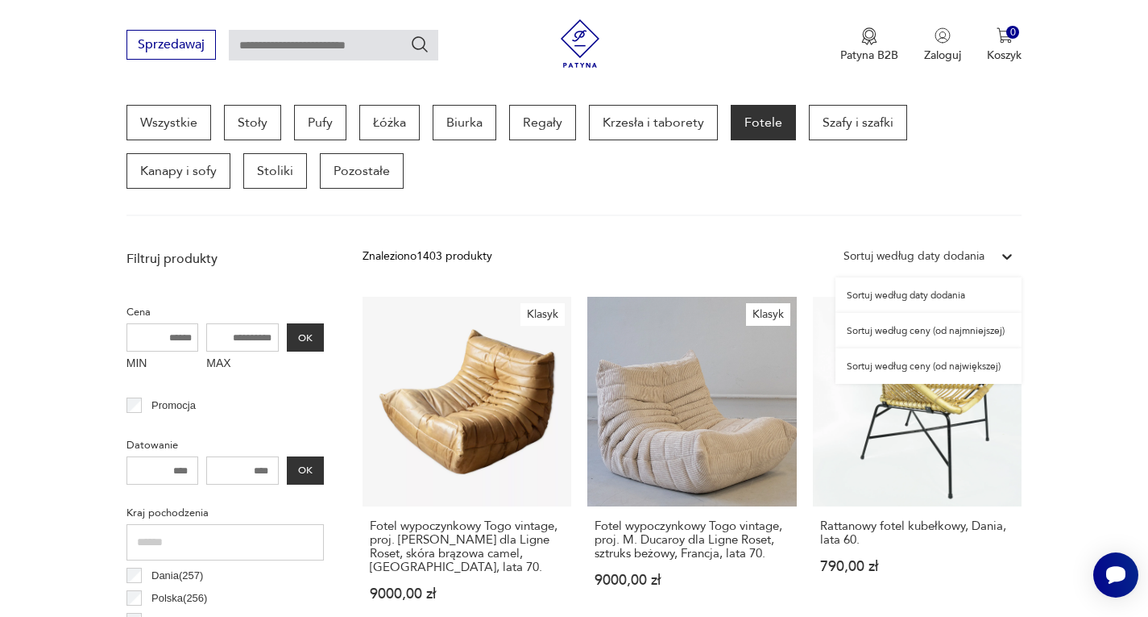
click at [971, 369] on div "Sortuj według ceny (od największej)" at bounding box center [929, 365] width 186 height 35
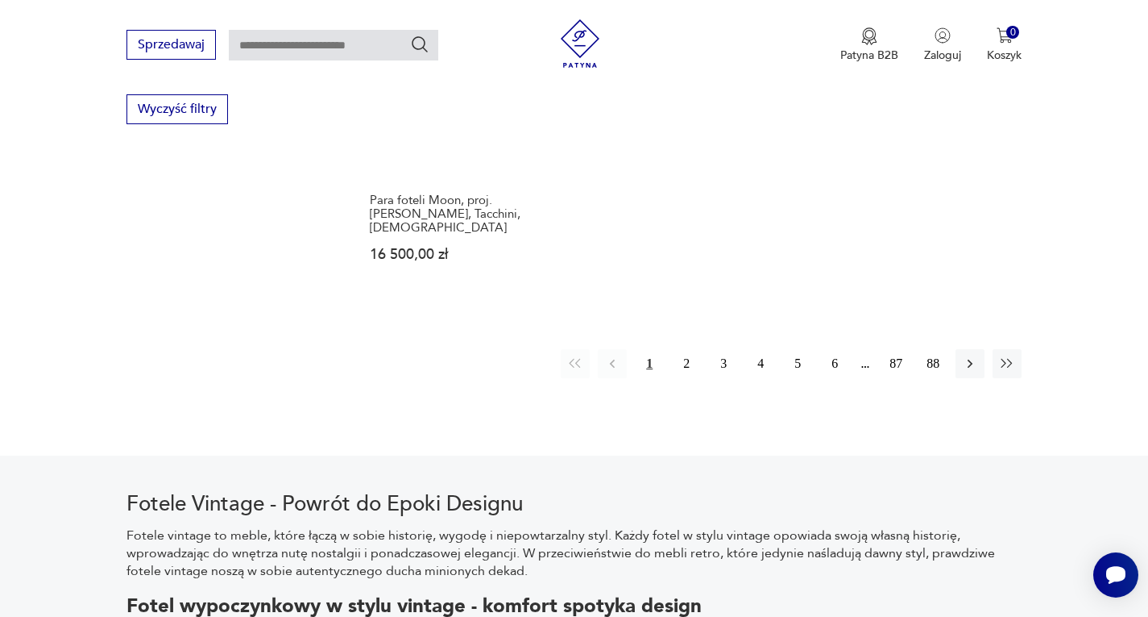
scroll to position [2524, 0]
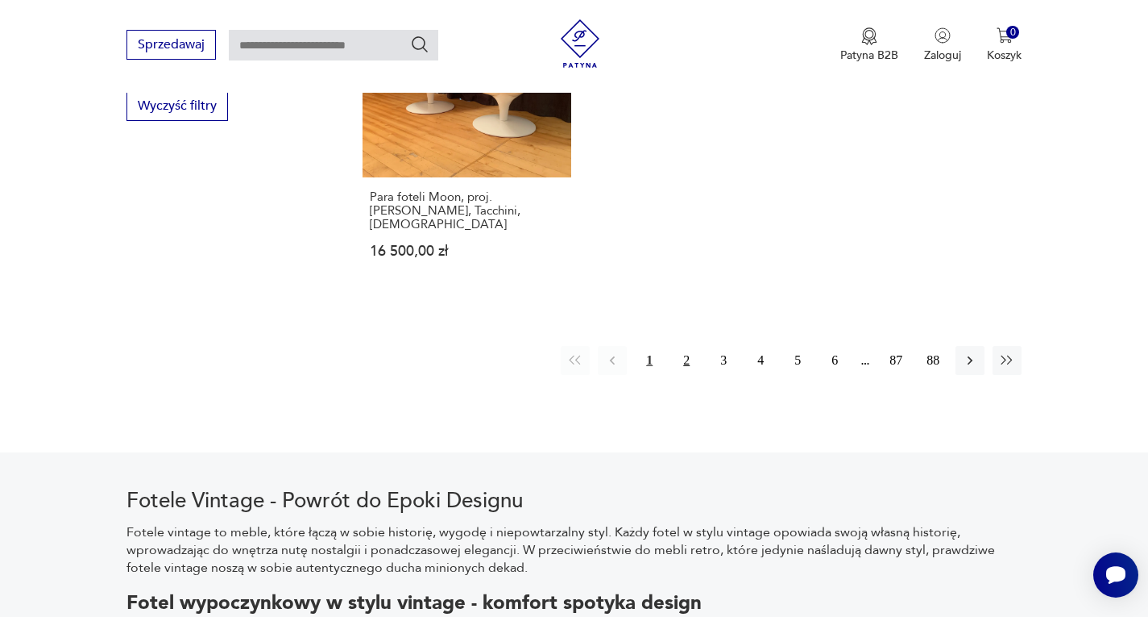
click at [683, 346] on button "2" at bounding box center [686, 360] width 29 height 29
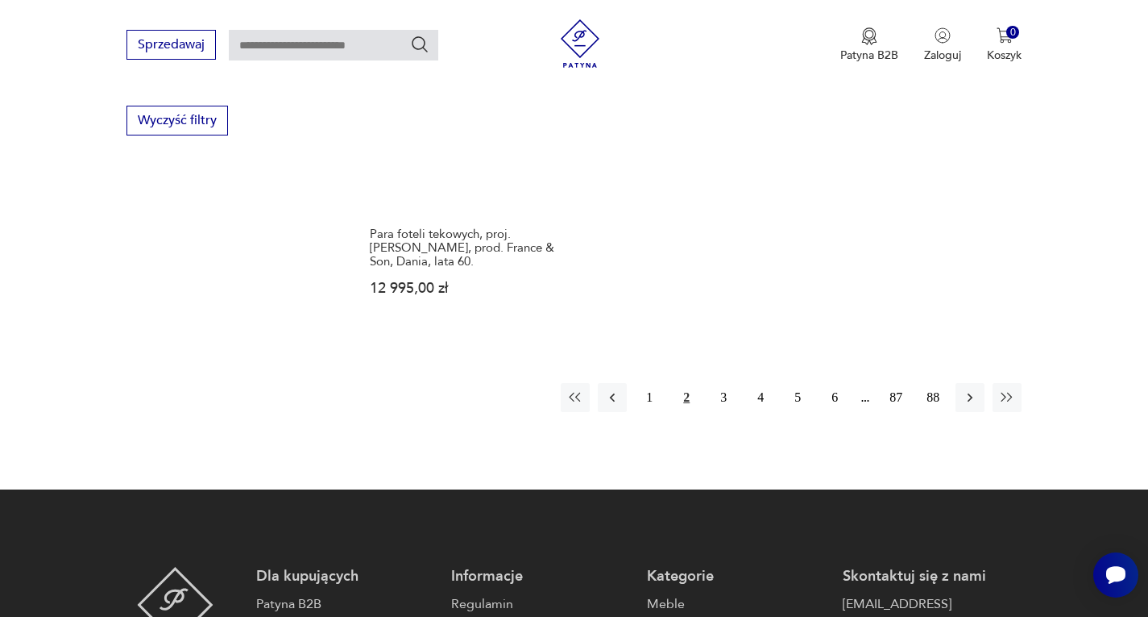
scroll to position [2524, 0]
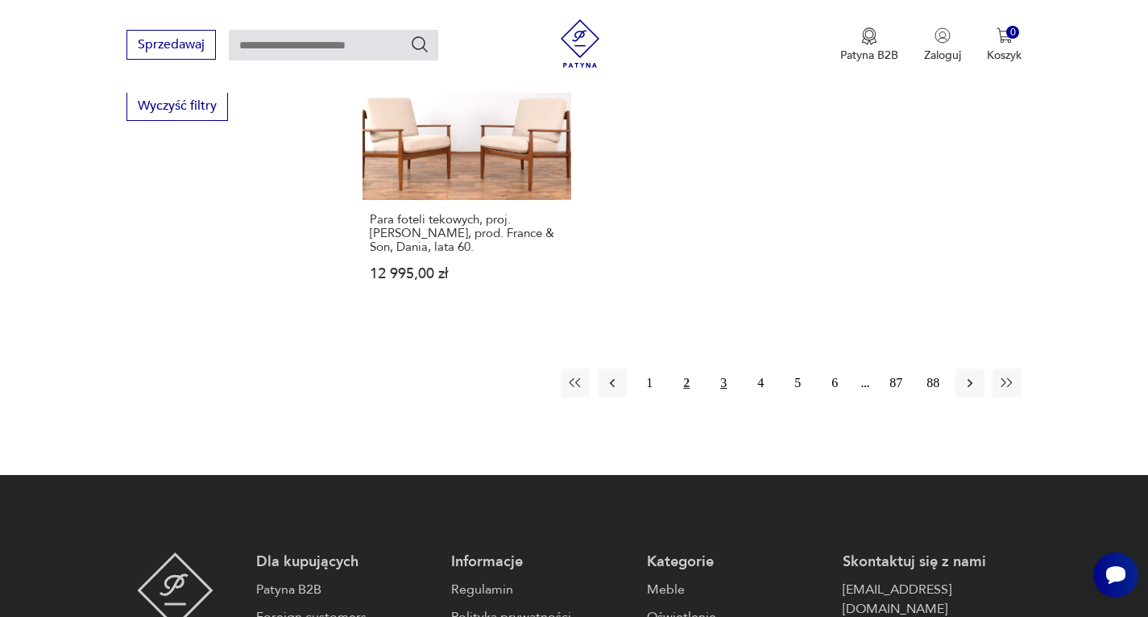
click at [718, 368] on button "3" at bounding box center [723, 382] width 29 height 29
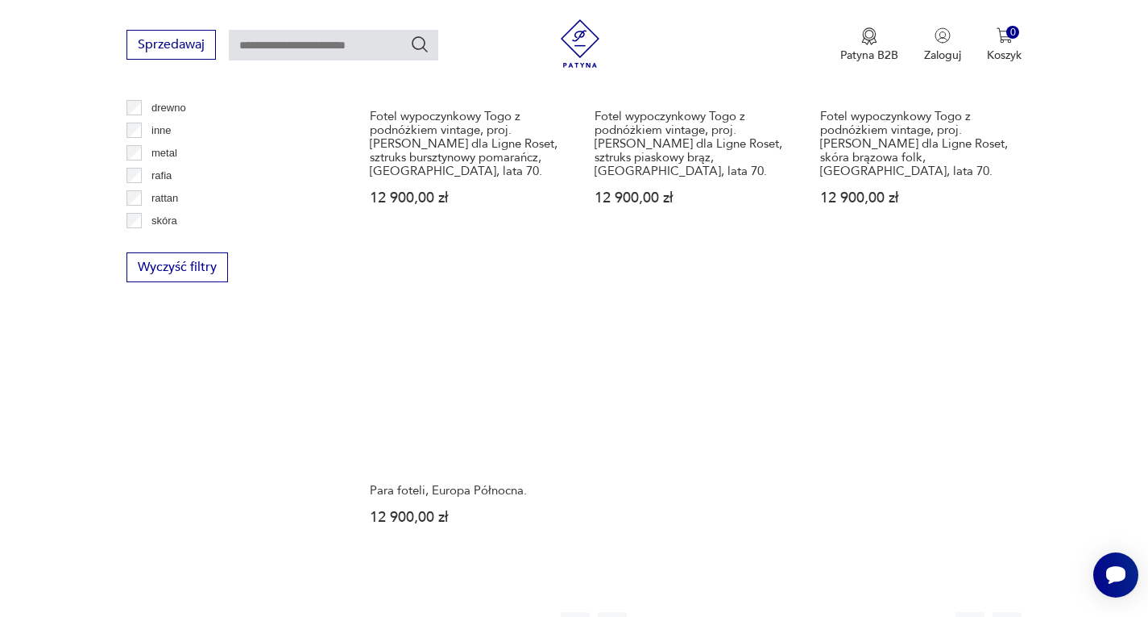
scroll to position [2605, 0]
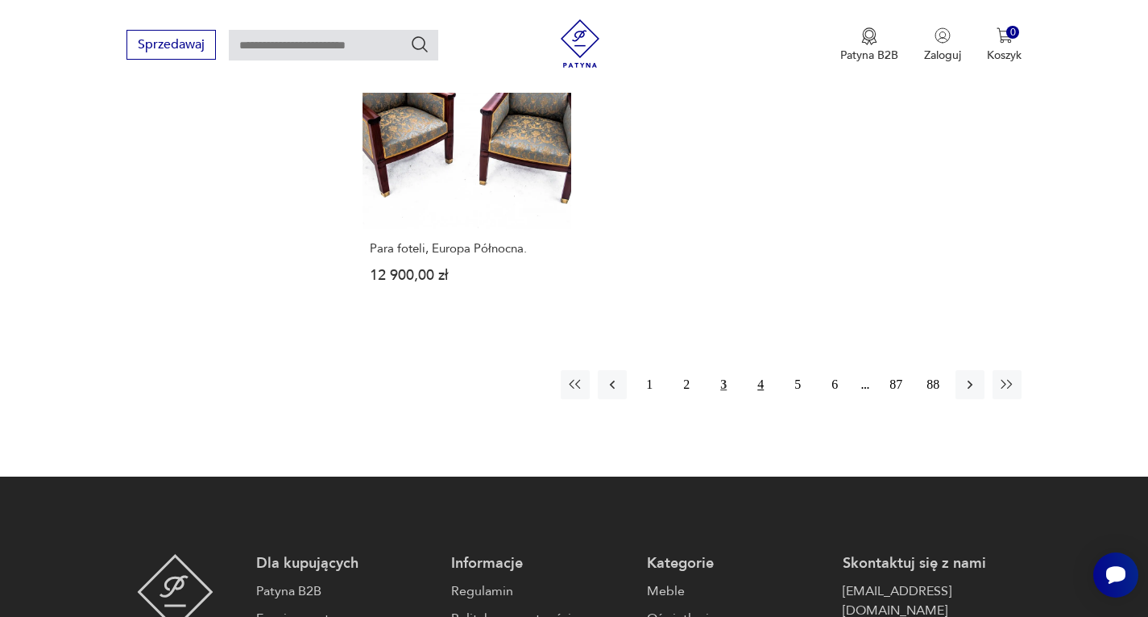
click at [758, 370] on button "4" at bounding box center [760, 384] width 29 height 29
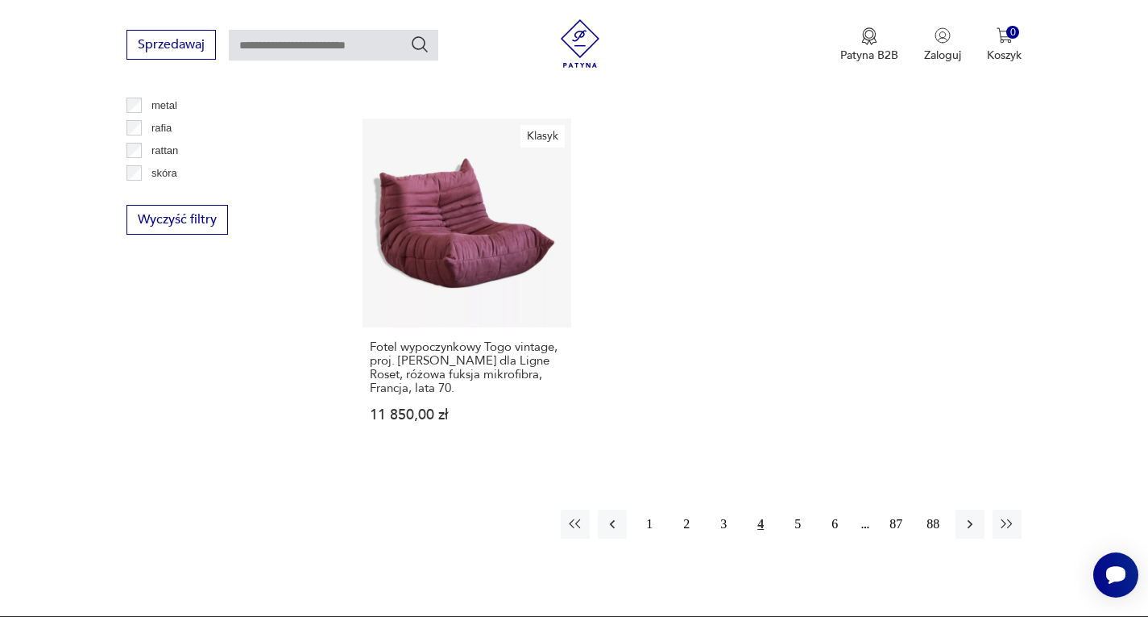
scroll to position [2444, 0]
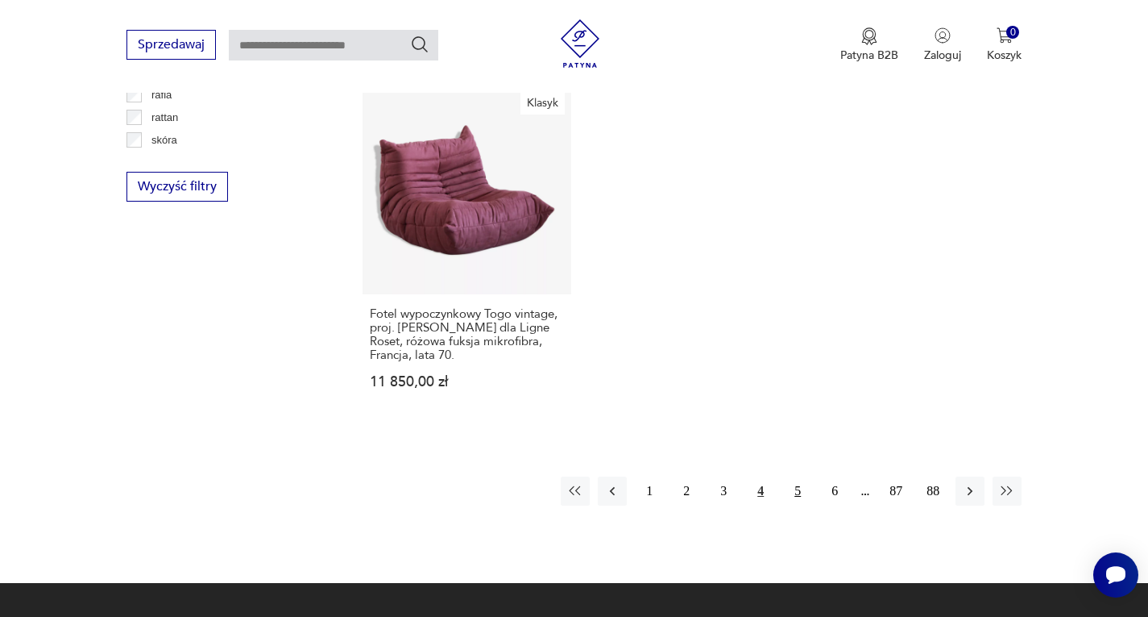
click at [799, 476] on button "5" at bounding box center [797, 490] width 29 height 29
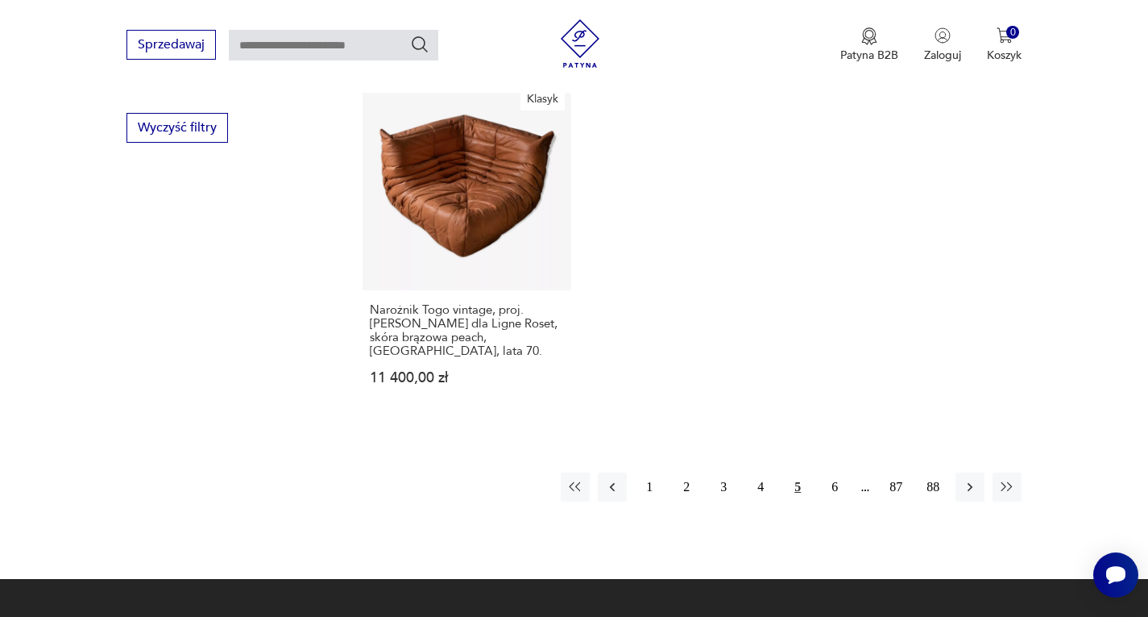
scroll to position [2524, 0]
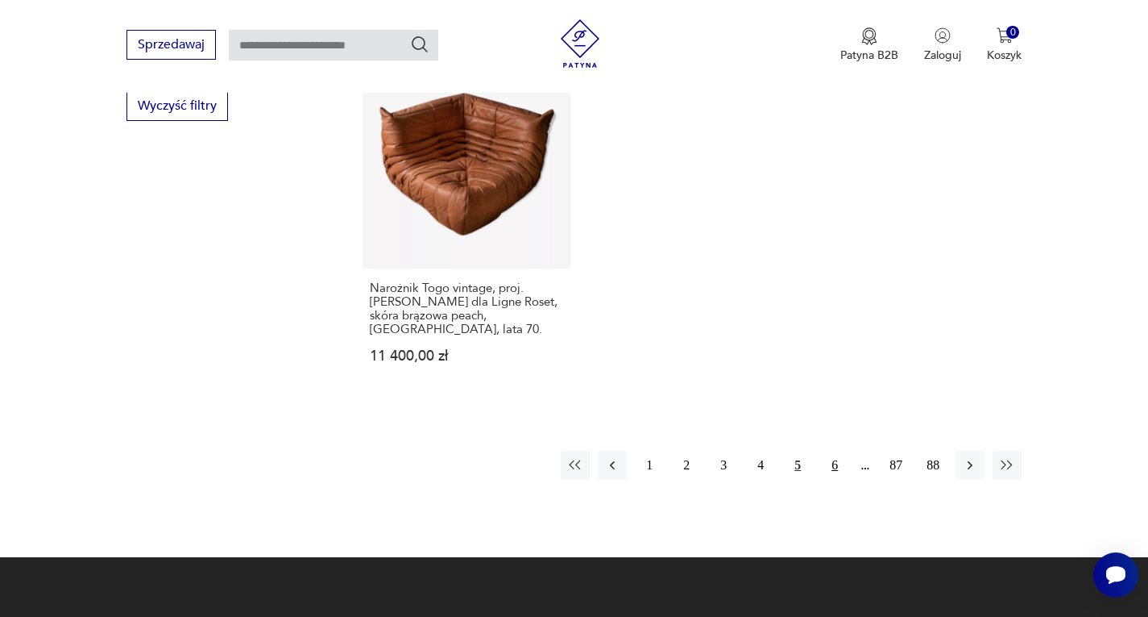
click at [831, 451] on button "6" at bounding box center [834, 465] width 29 height 29
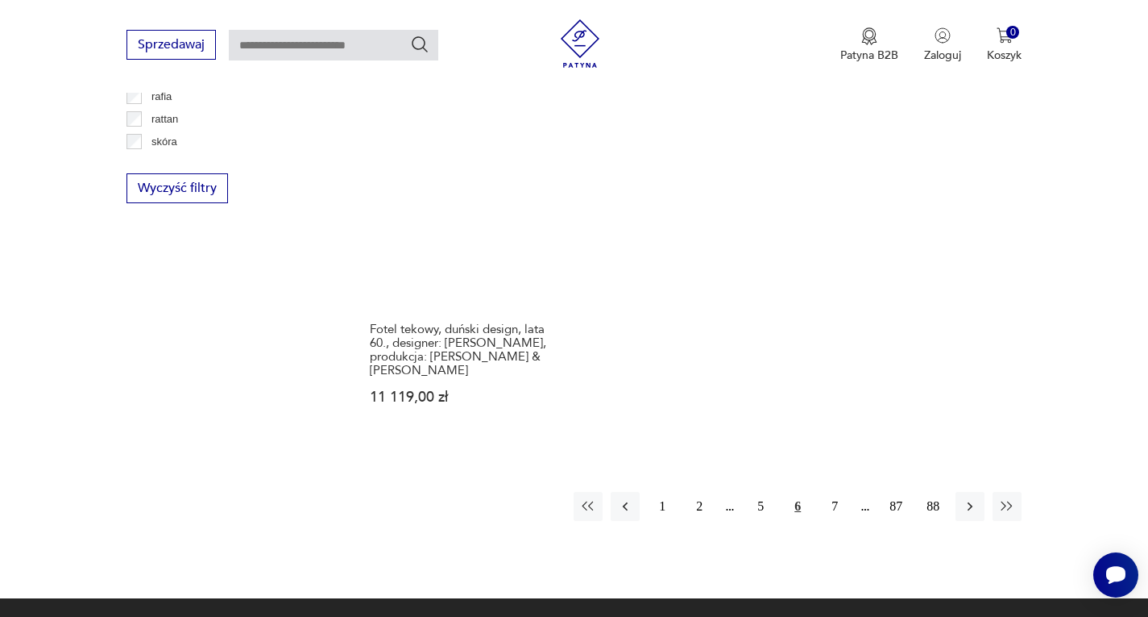
scroll to position [2444, 0]
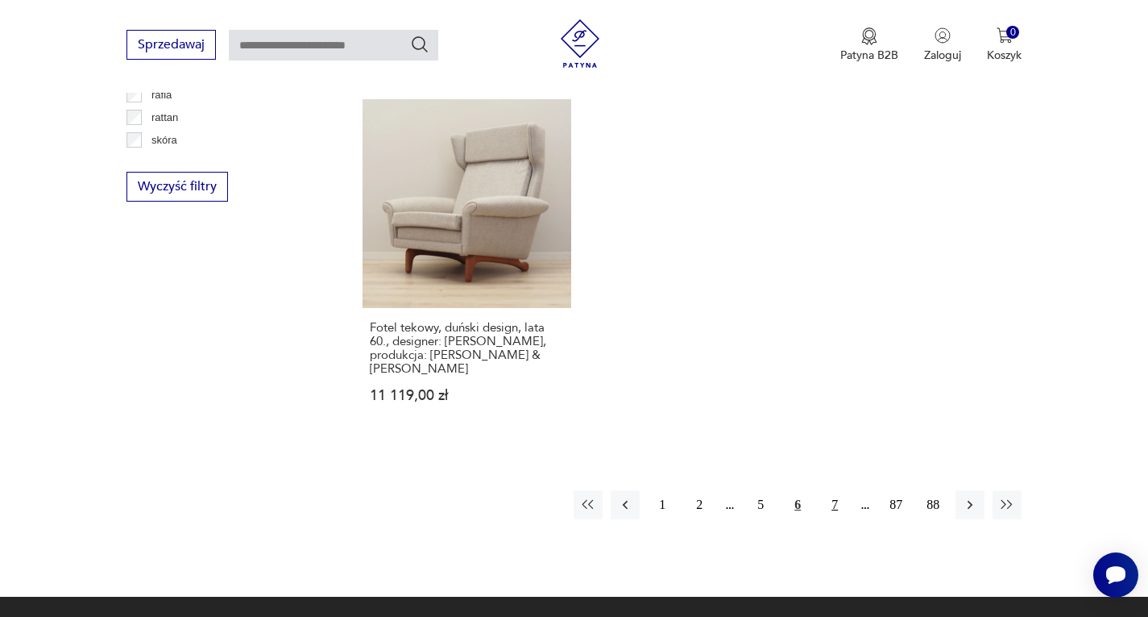
click at [839, 490] on button "7" at bounding box center [834, 504] width 29 height 29
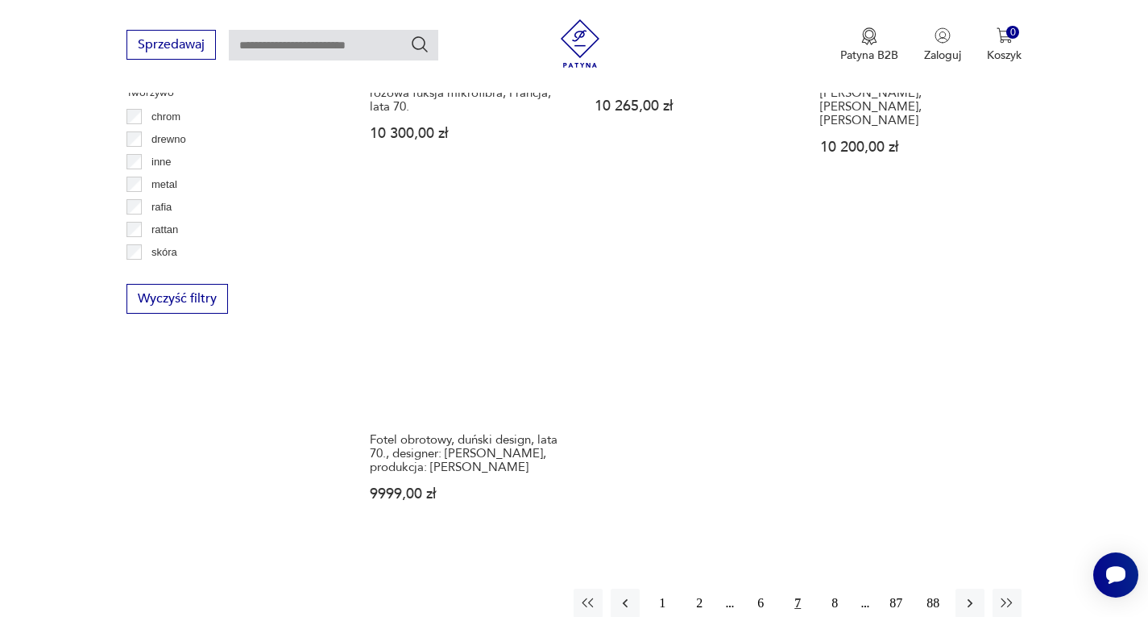
scroll to position [2363, 0]
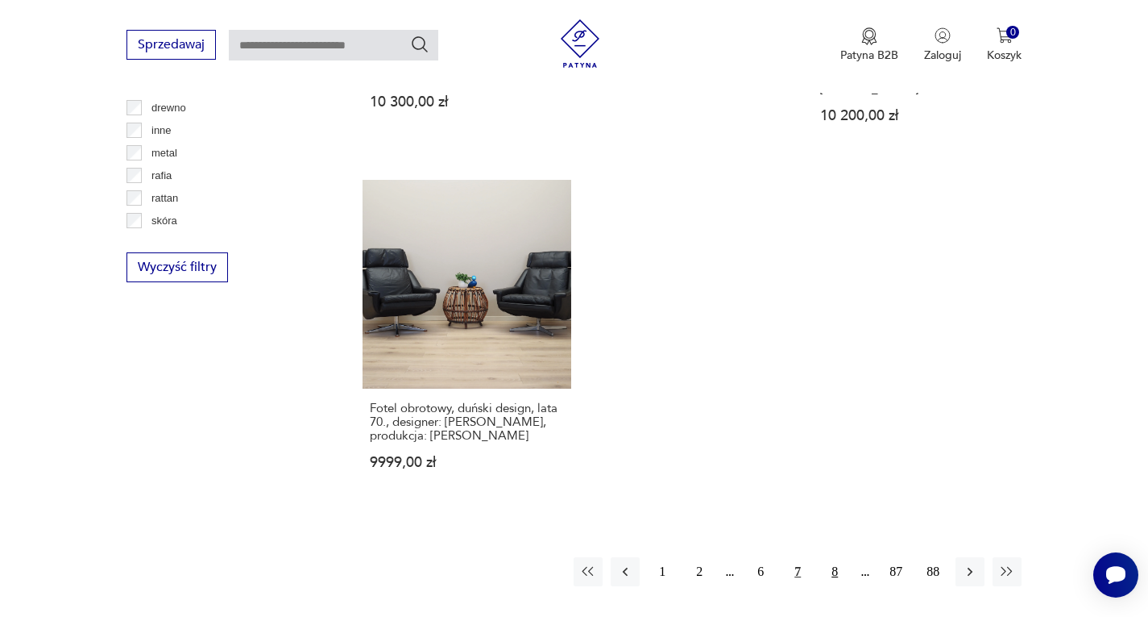
click at [836, 557] on button "8" at bounding box center [834, 571] width 29 height 29
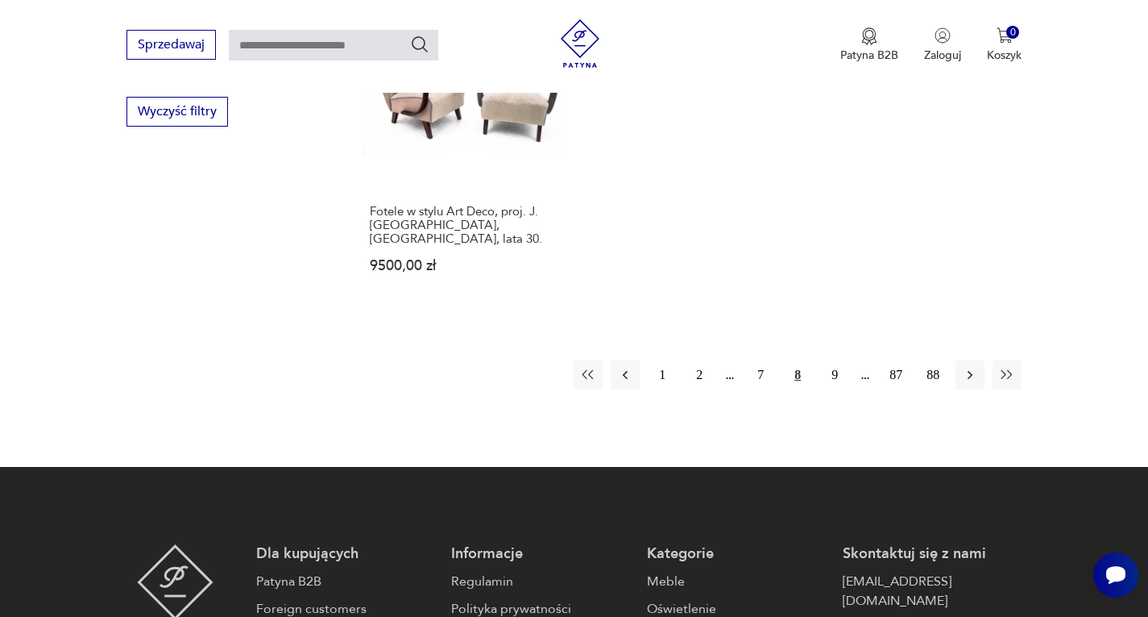
scroll to position [2524, 0]
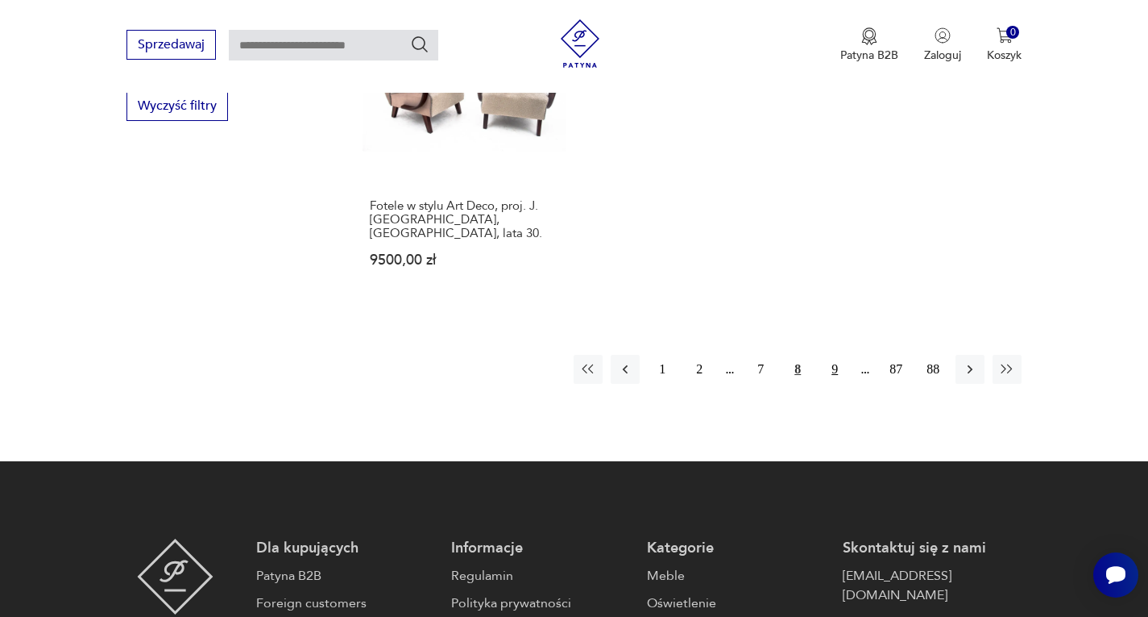
click at [833, 355] on button "9" at bounding box center [834, 369] width 29 height 29
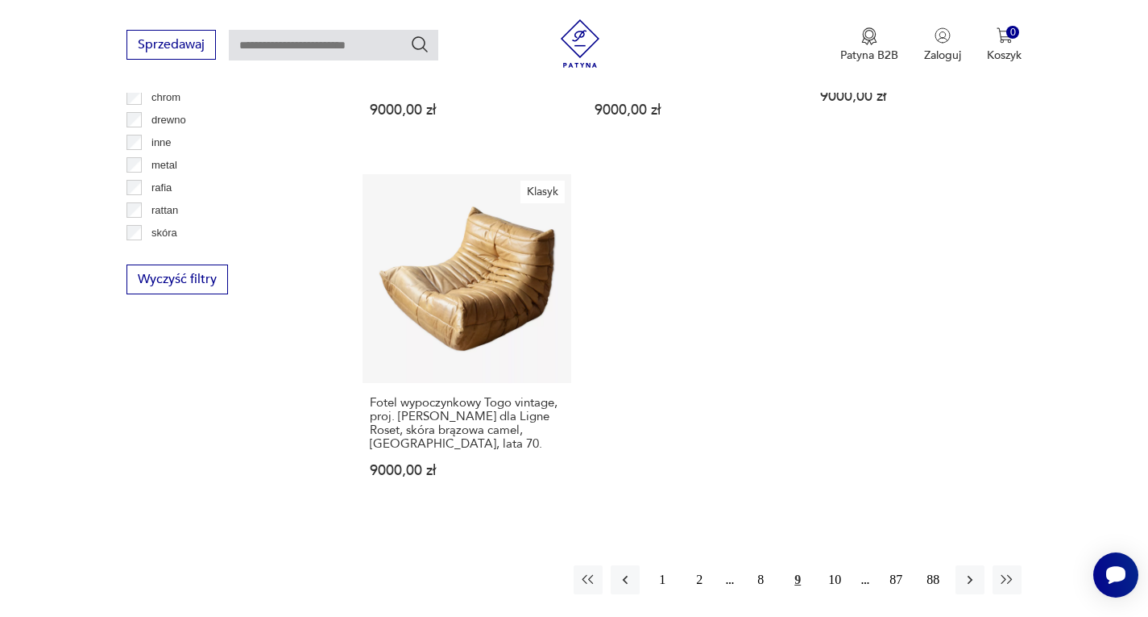
scroll to position [2524, 0]
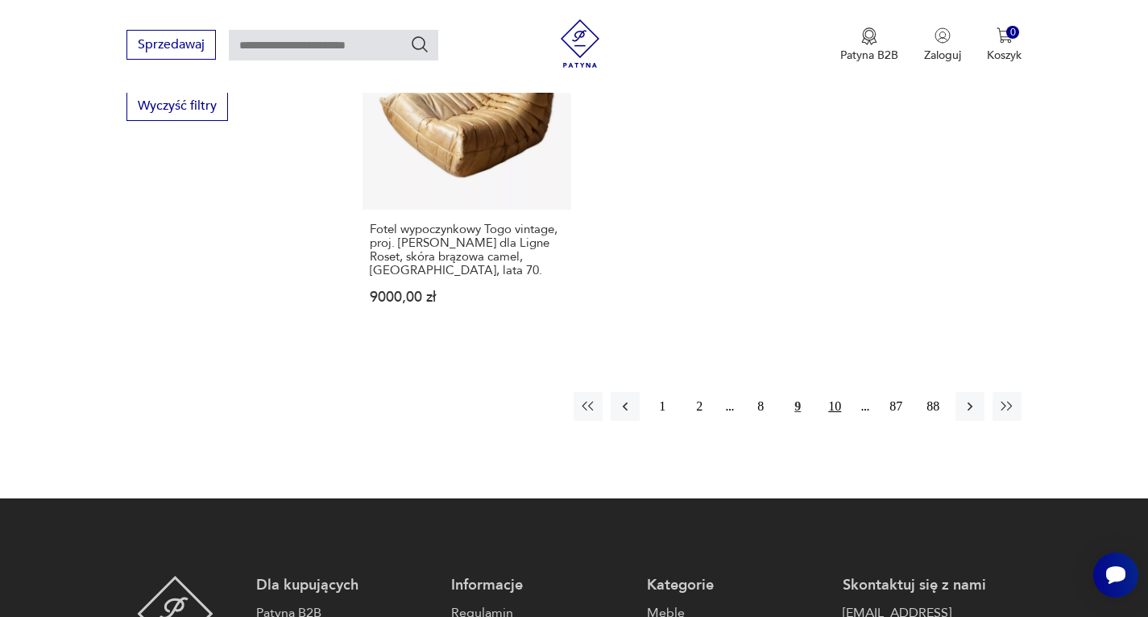
click at [834, 392] on button "10" at bounding box center [834, 406] width 29 height 29
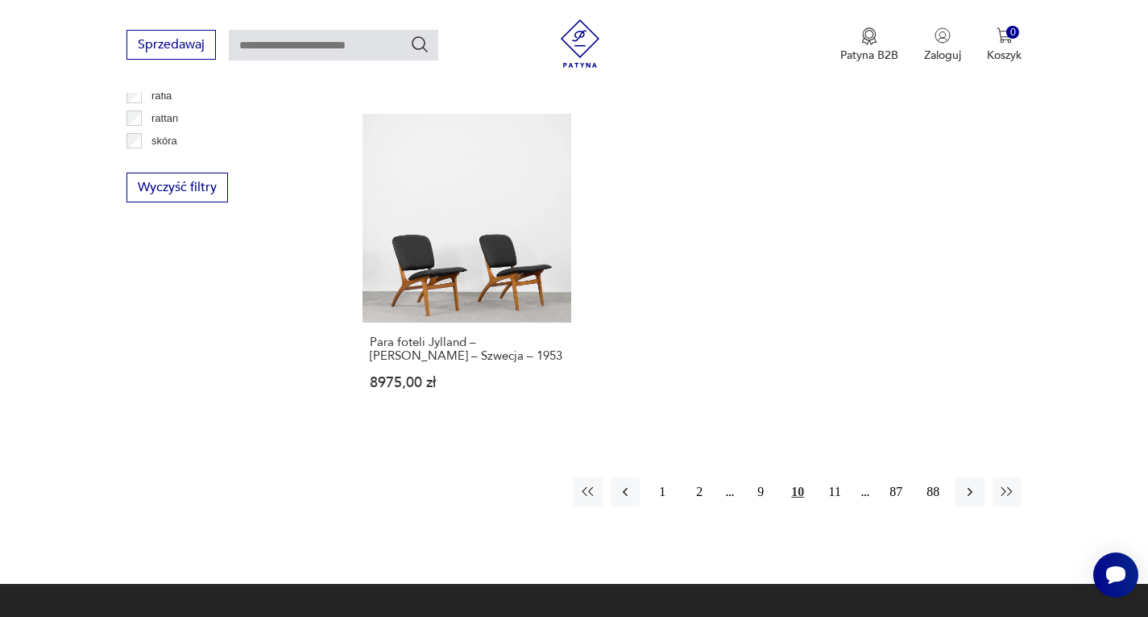
scroll to position [2444, 0]
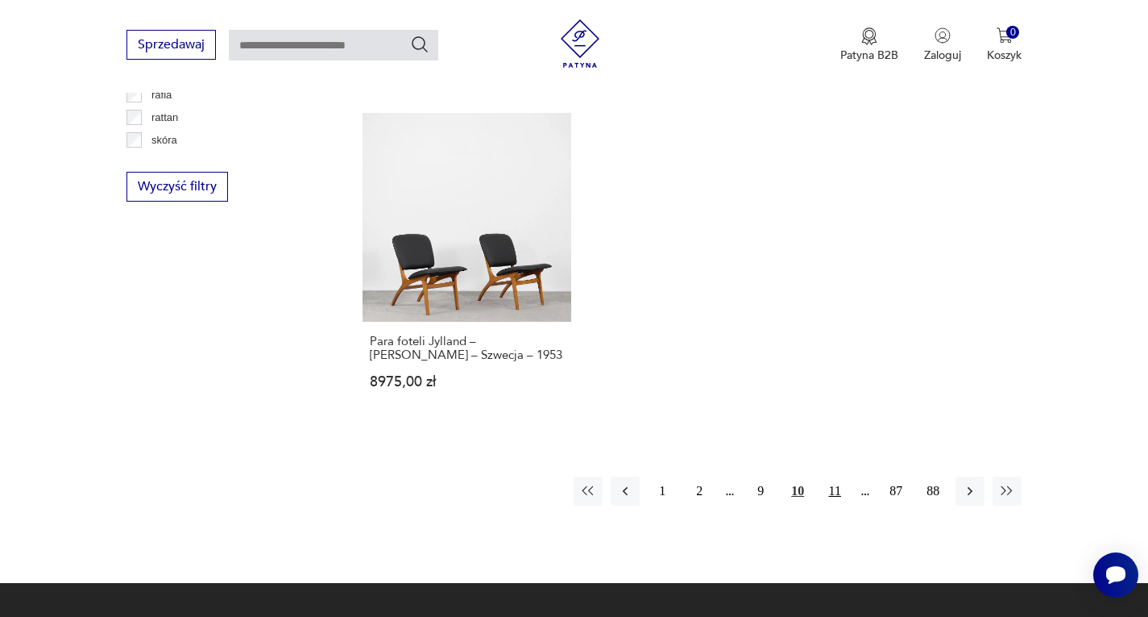
click at [837, 476] on button "11" at bounding box center [834, 490] width 29 height 29
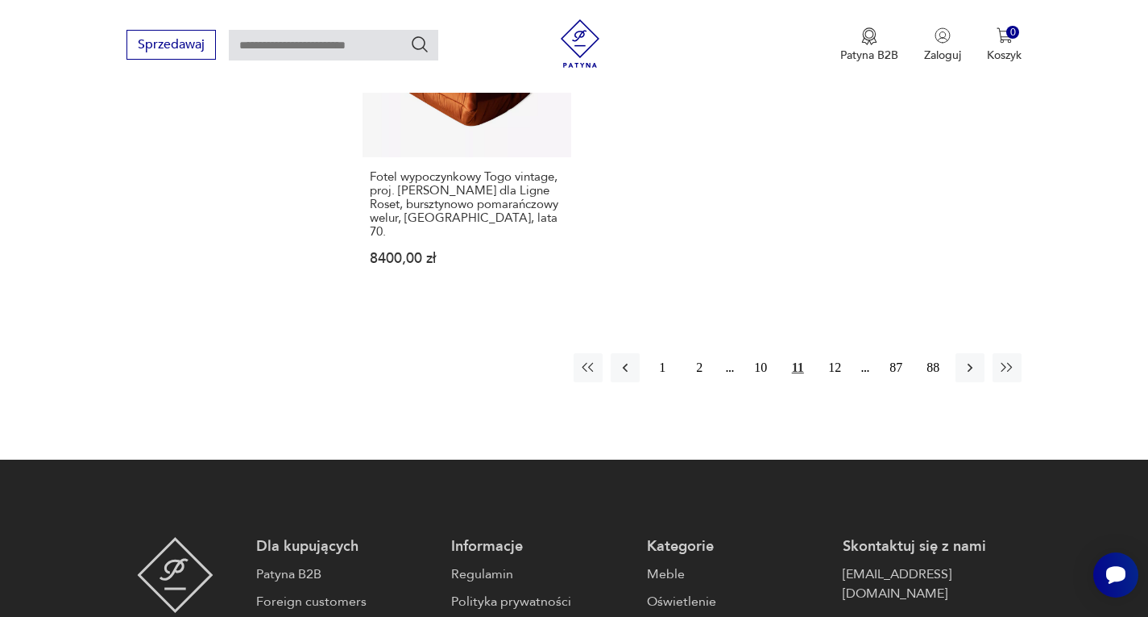
scroll to position [2605, 0]
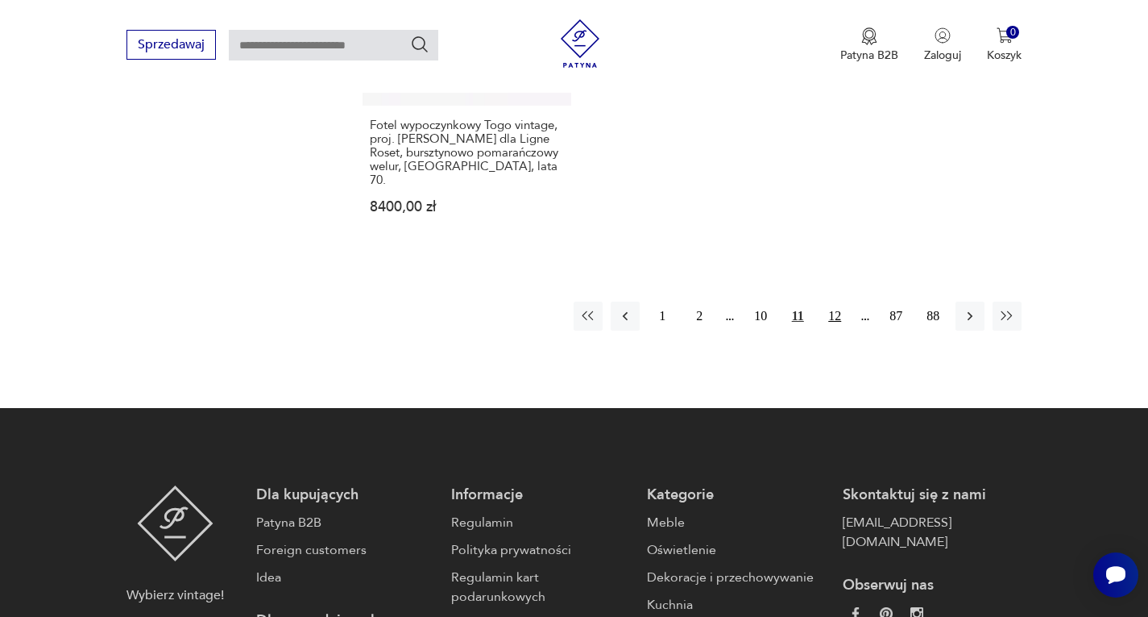
click at [835, 301] on button "12" at bounding box center [834, 315] width 29 height 29
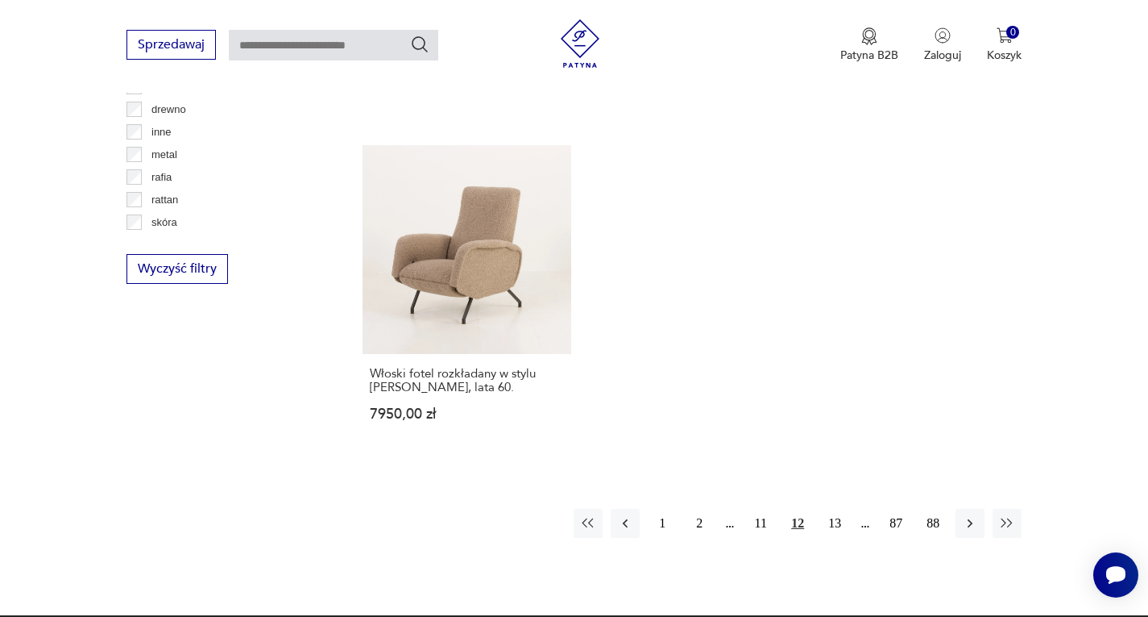
scroll to position [2444, 0]
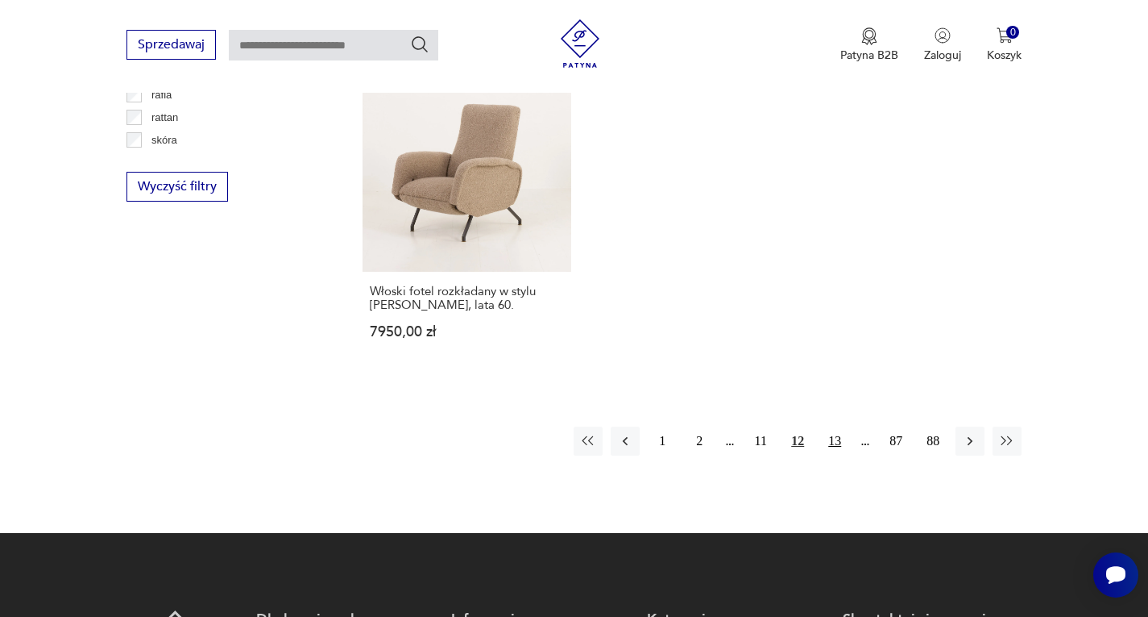
click at [833, 426] on button "13" at bounding box center [834, 440] width 29 height 29
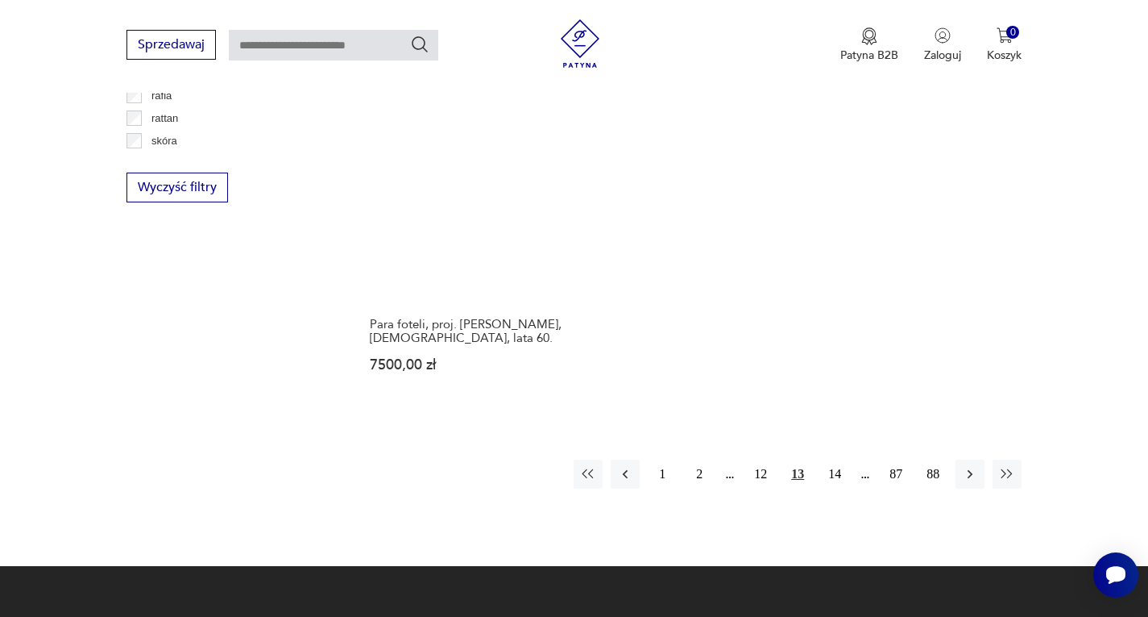
scroll to position [2444, 0]
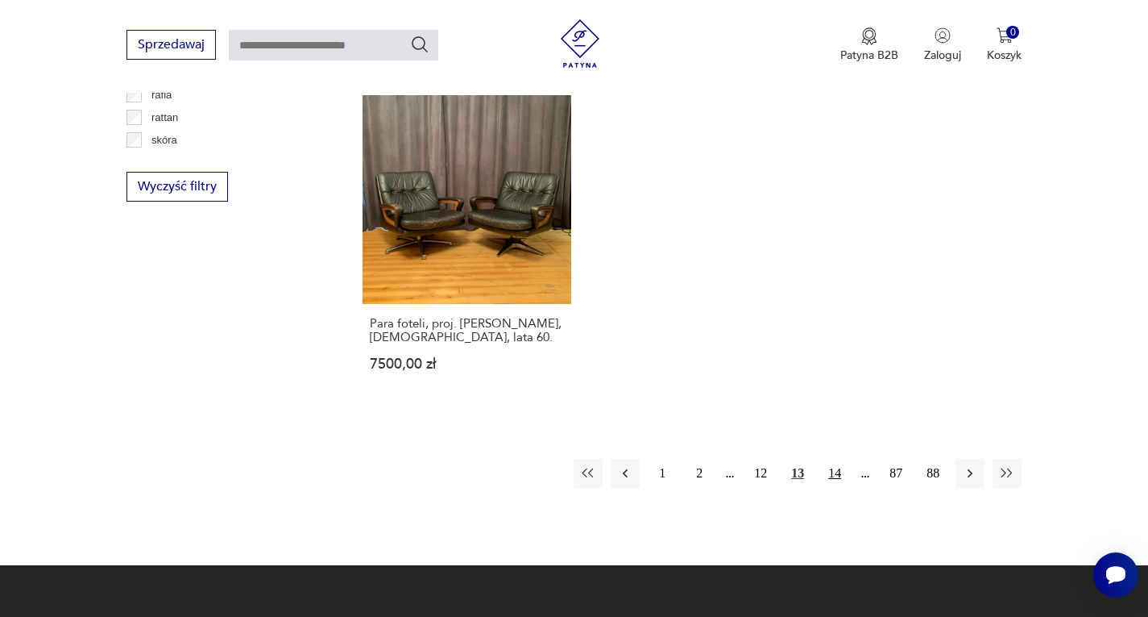
click at [838, 459] on button "14" at bounding box center [834, 473] width 29 height 29
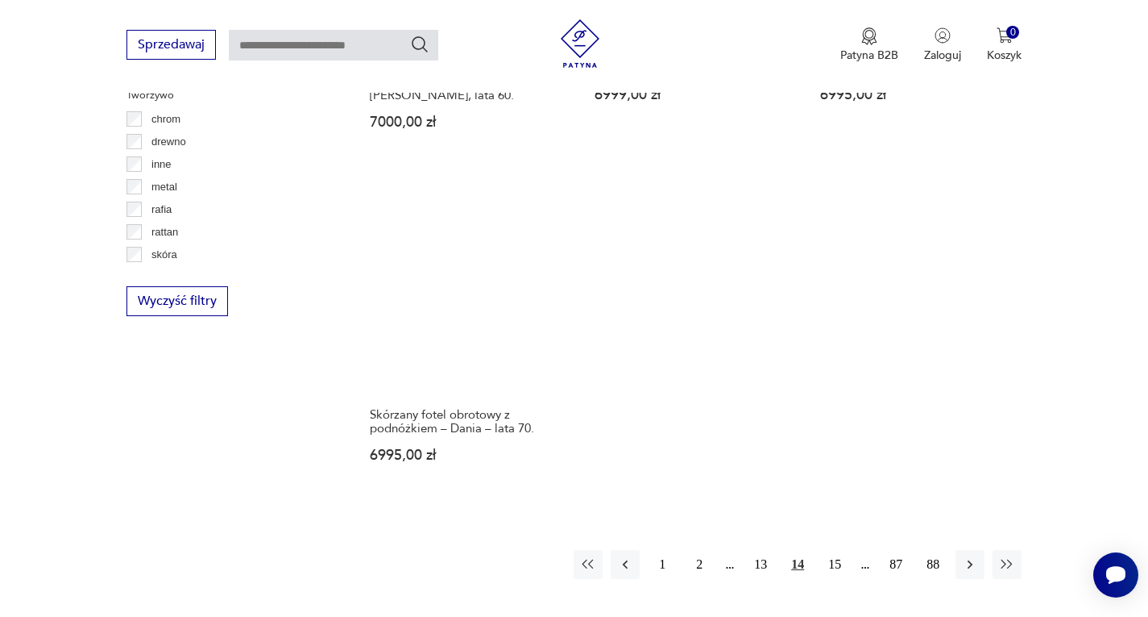
scroll to position [2363, 0]
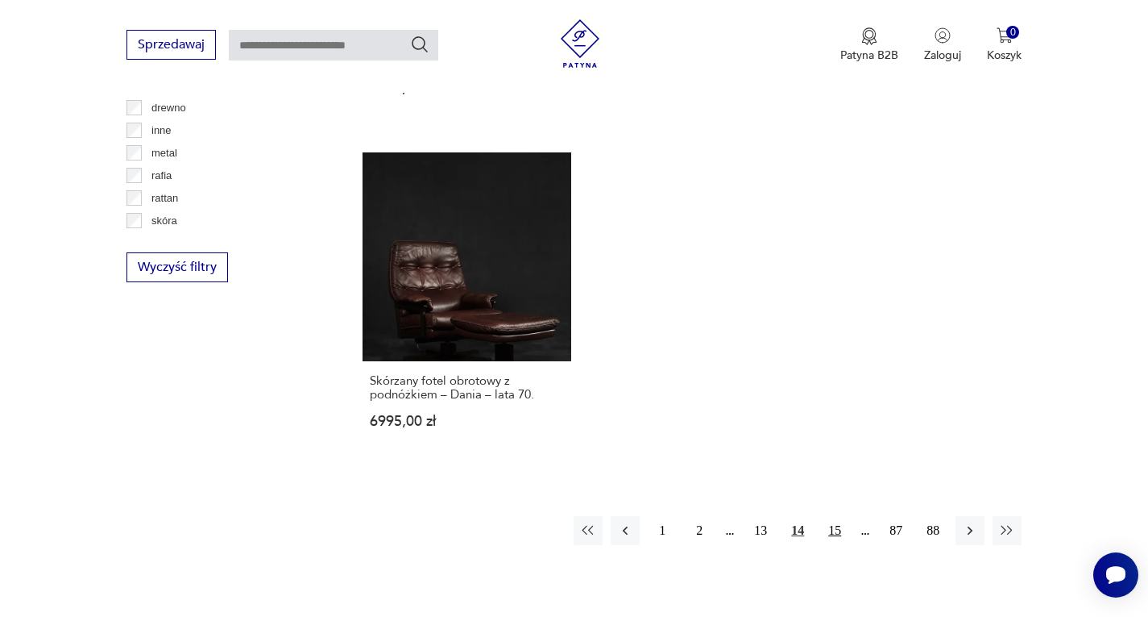
click at [837, 516] on button "15" at bounding box center [834, 530] width 29 height 29
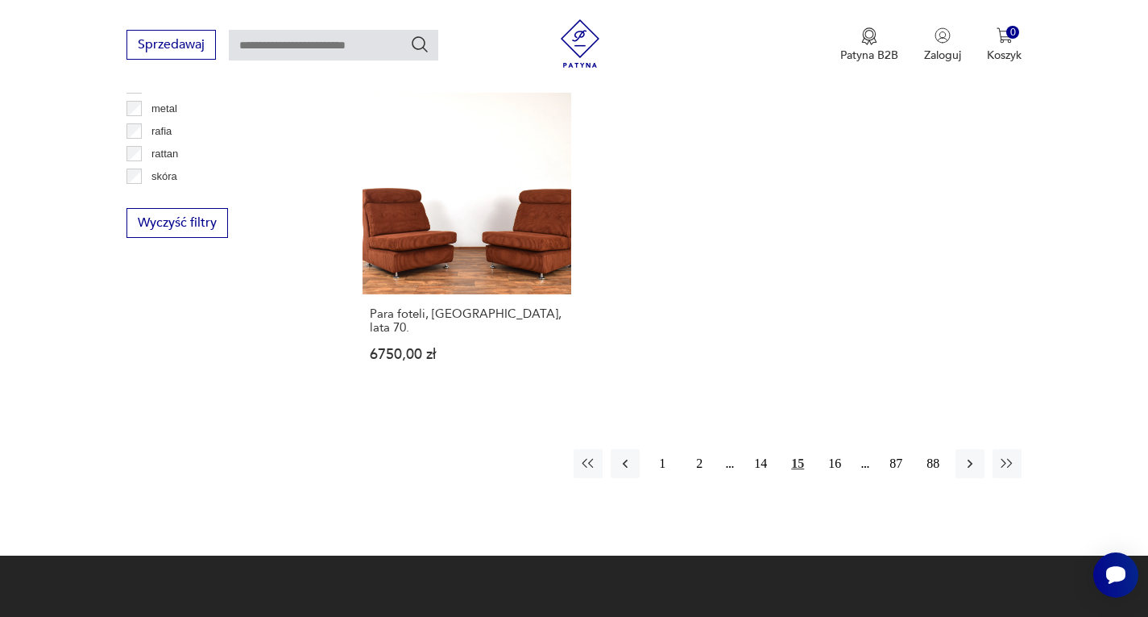
scroll to position [2444, 0]
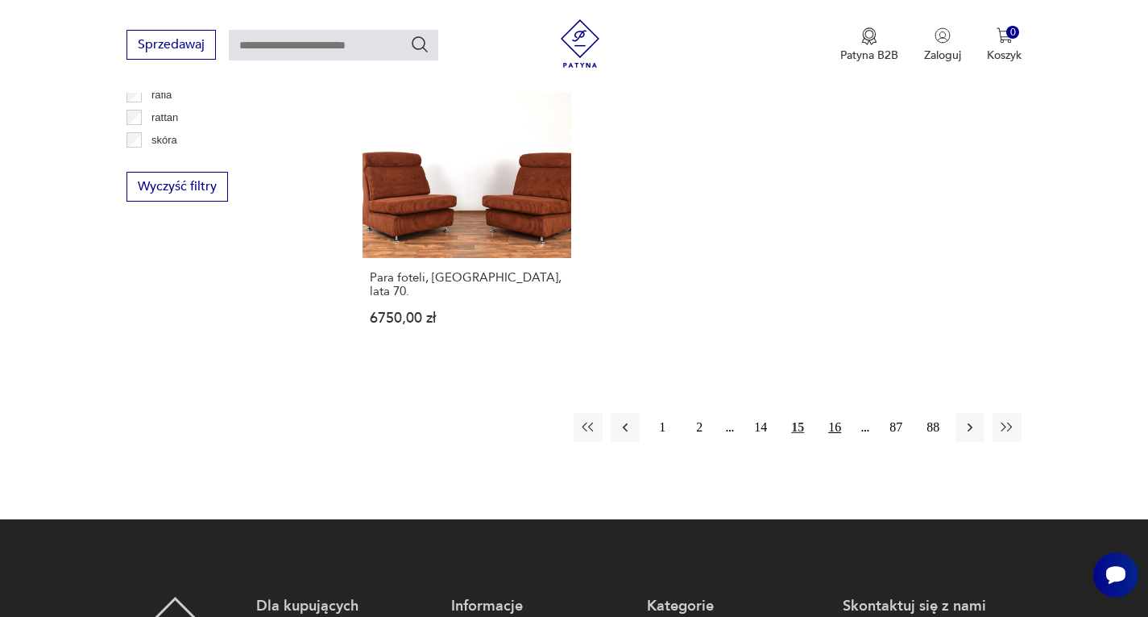
click at [833, 413] on button "16" at bounding box center [834, 427] width 29 height 29
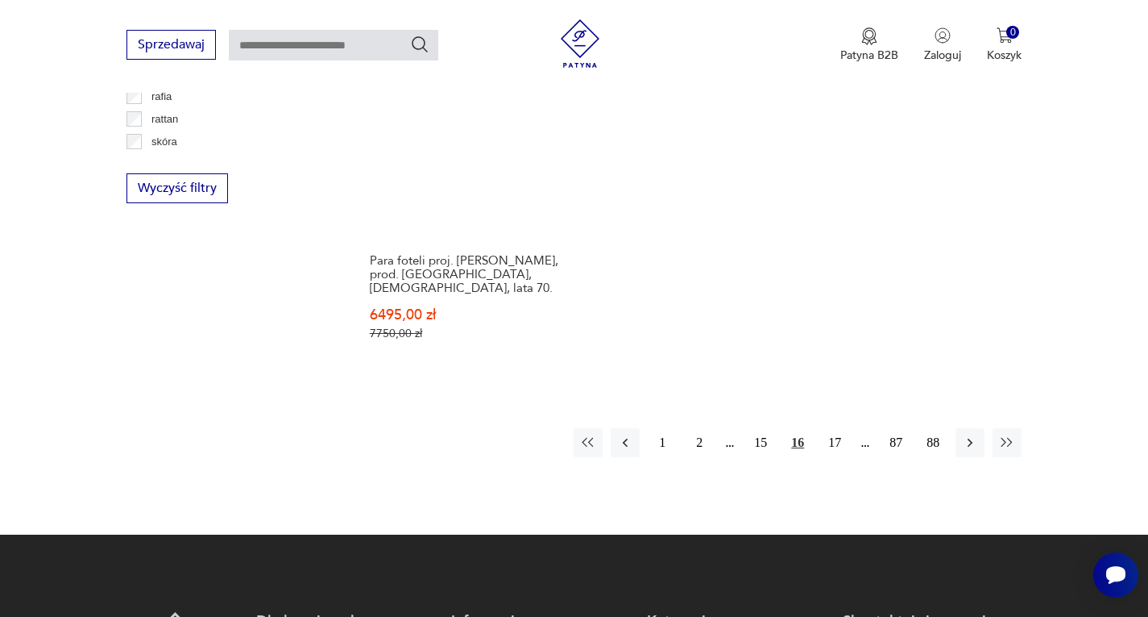
scroll to position [2444, 0]
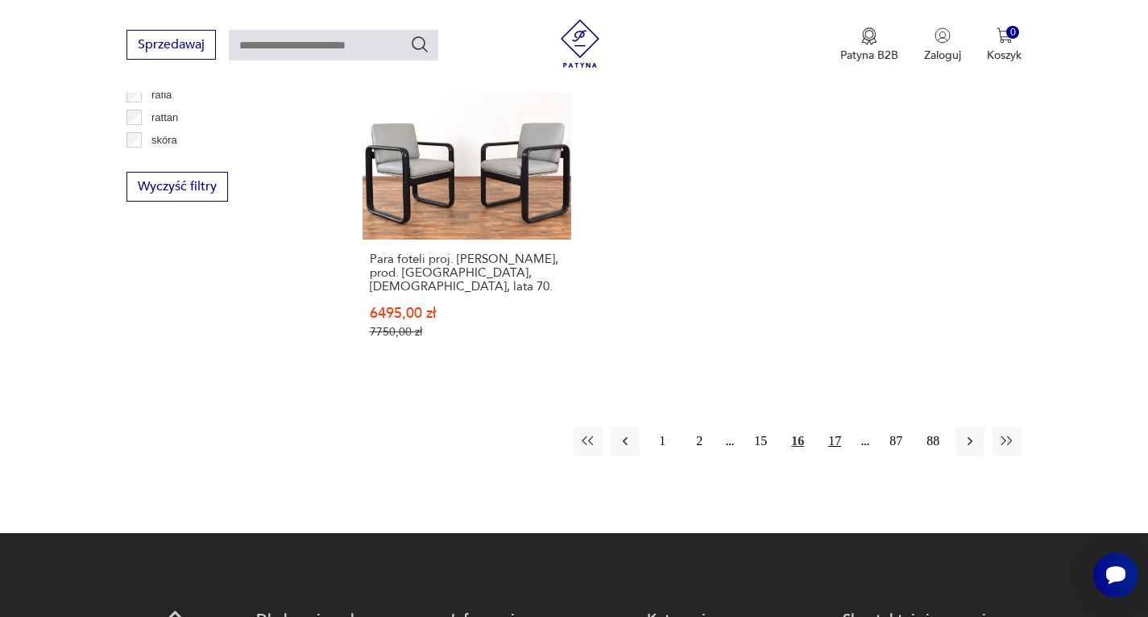
click at [837, 426] on button "17" at bounding box center [834, 440] width 29 height 29
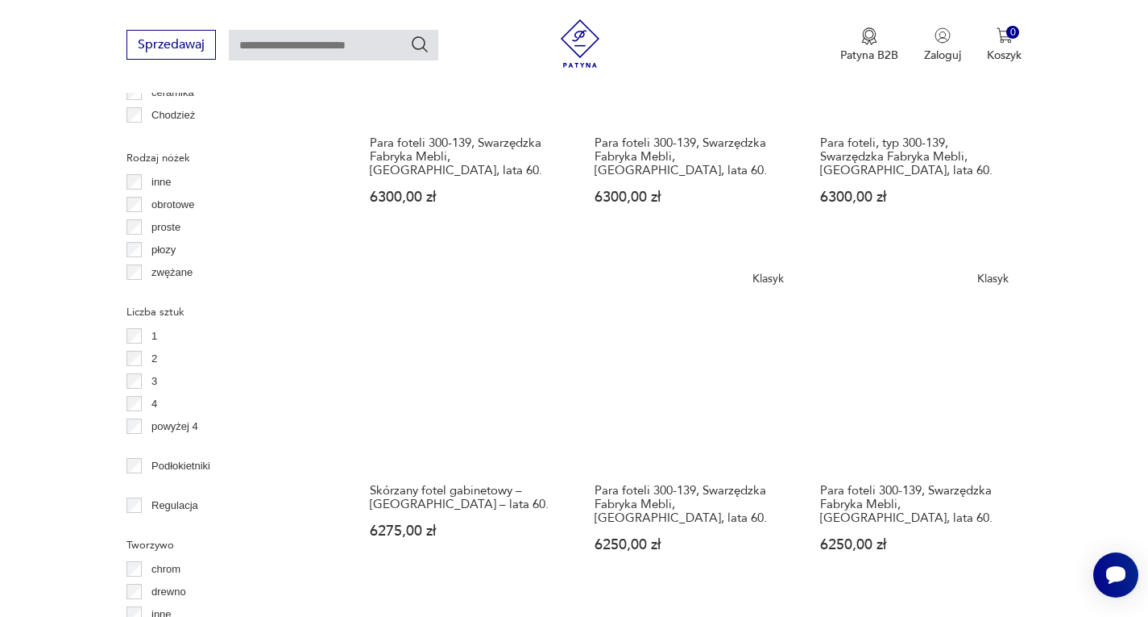
scroll to position [2121, 0]
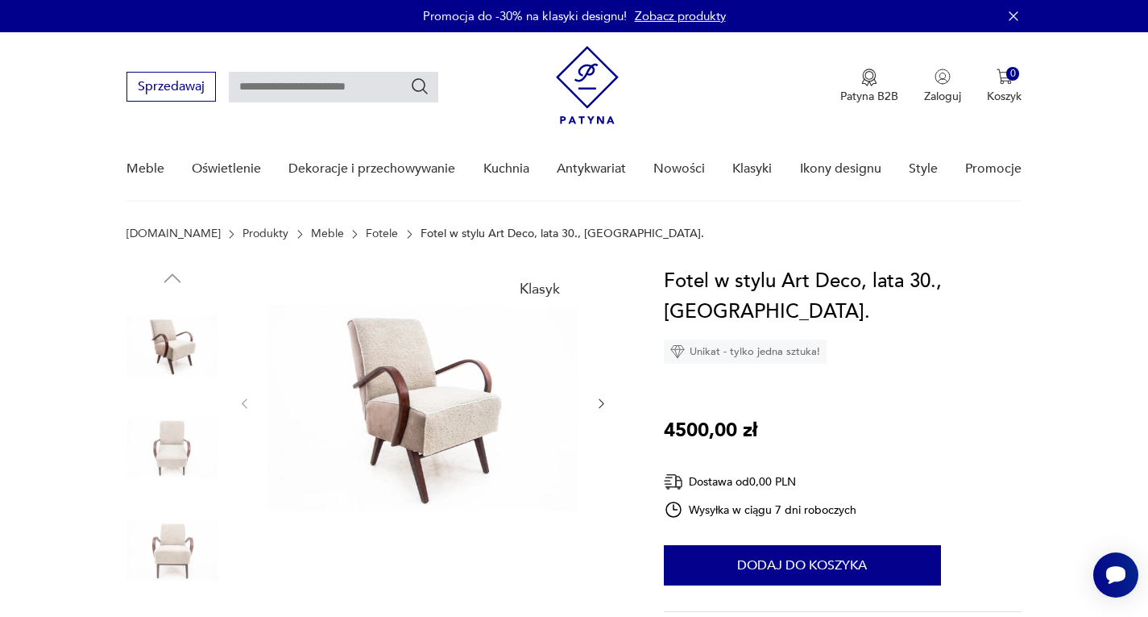
click at [419, 392] on img at bounding box center [423, 402] width 311 height 272
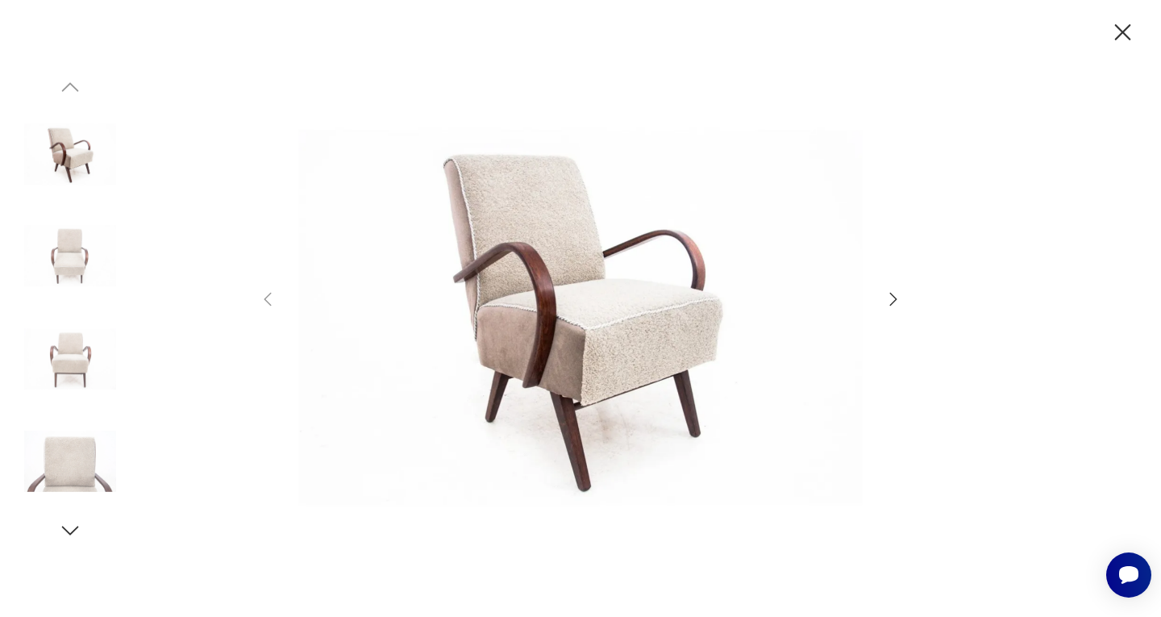
click at [64, 355] on img at bounding box center [70, 359] width 92 height 92
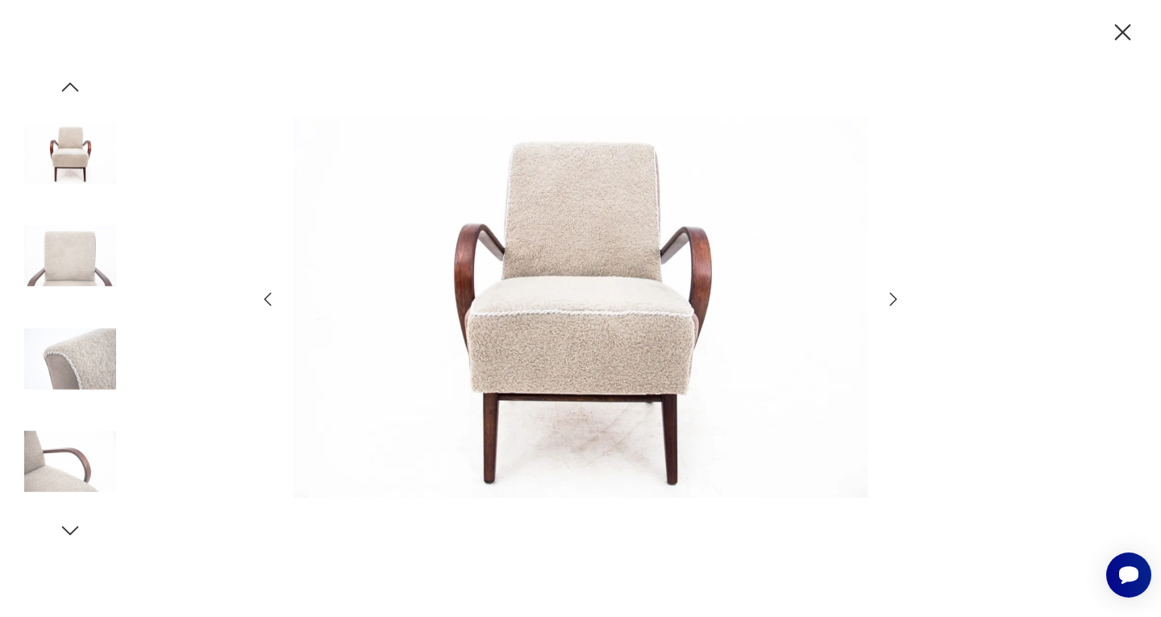
click at [66, 346] on img at bounding box center [70, 359] width 92 height 92
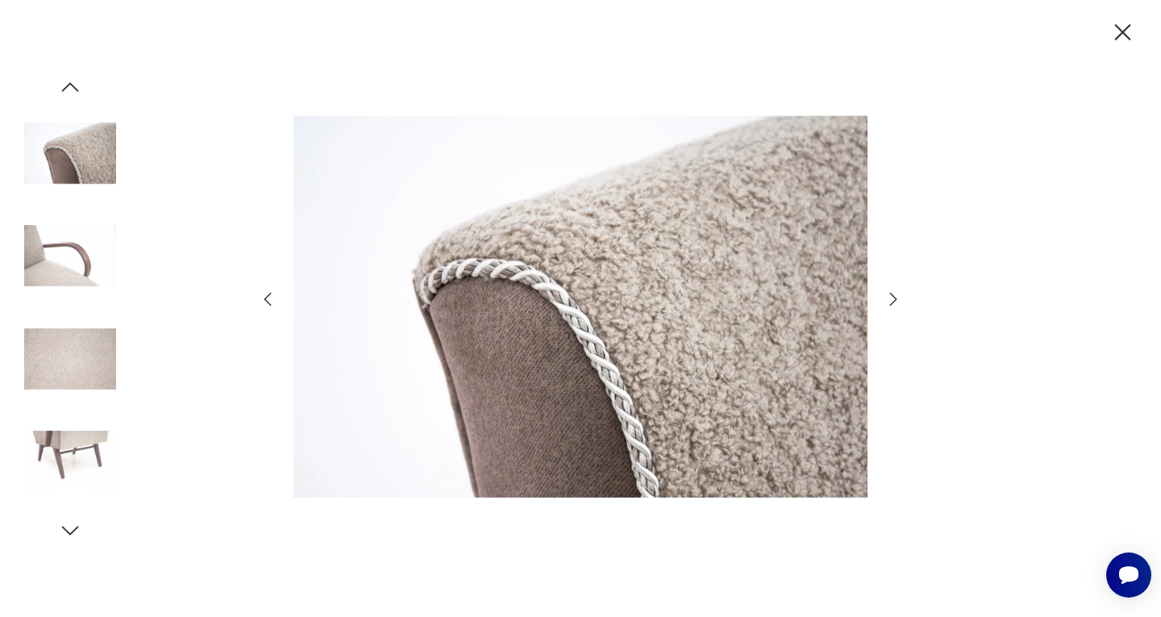
click at [74, 439] on img at bounding box center [70, 461] width 92 height 92
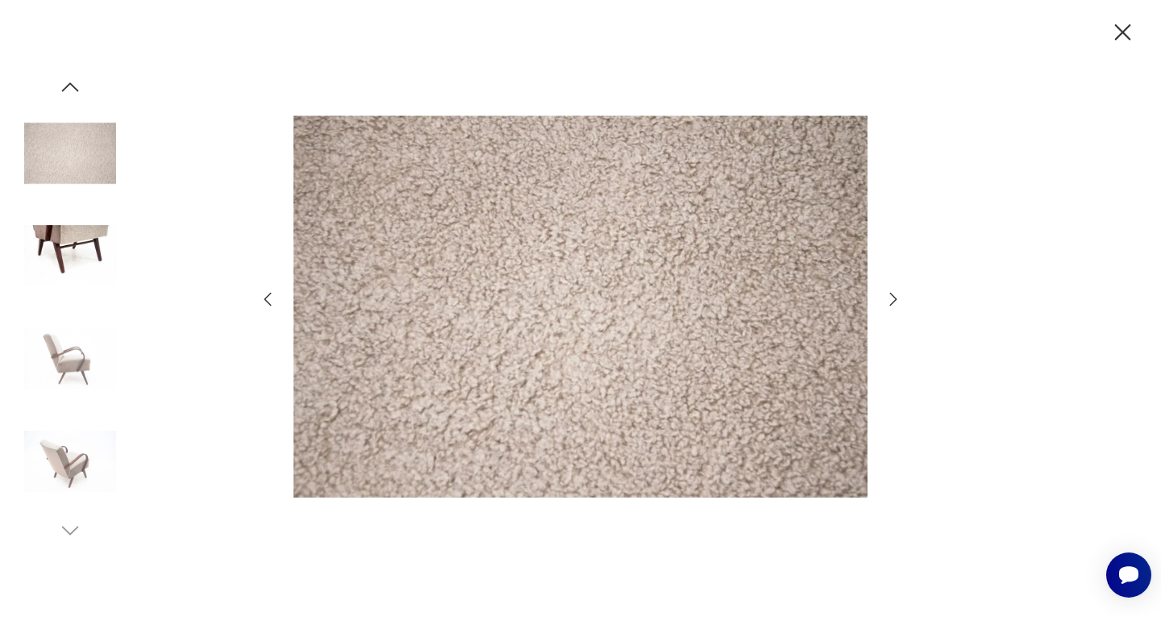
click at [70, 450] on img at bounding box center [70, 461] width 92 height 92
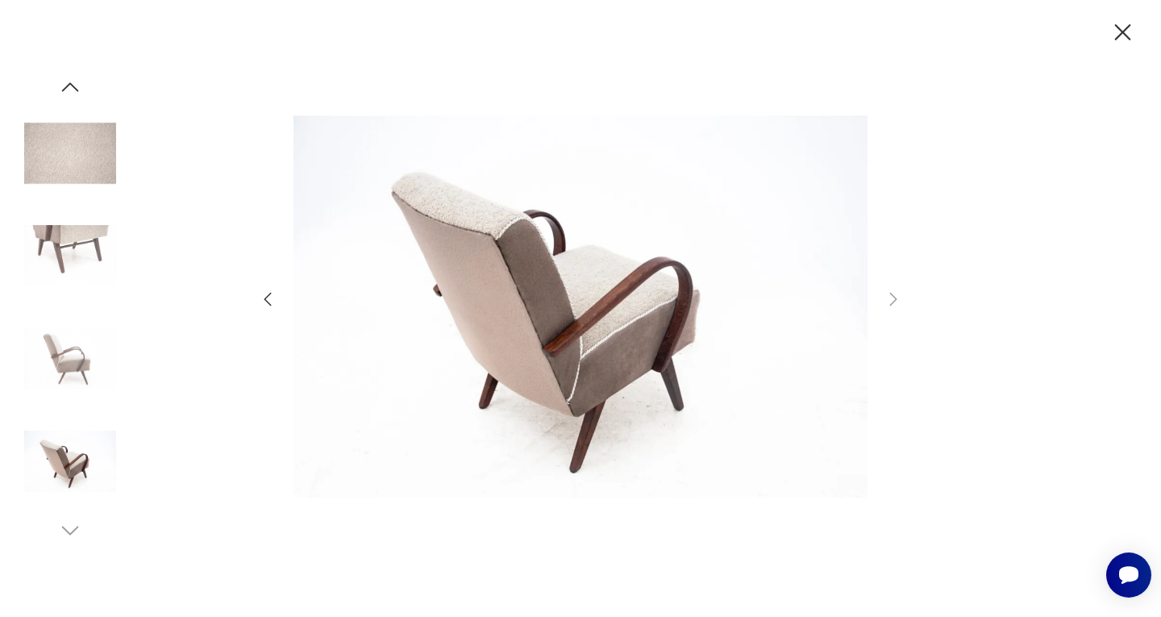
click at [568, 335] on img at bounding box center [580, 306] width 574 height 493
